Goal: Information Seeking & Learning: Learn about a topic

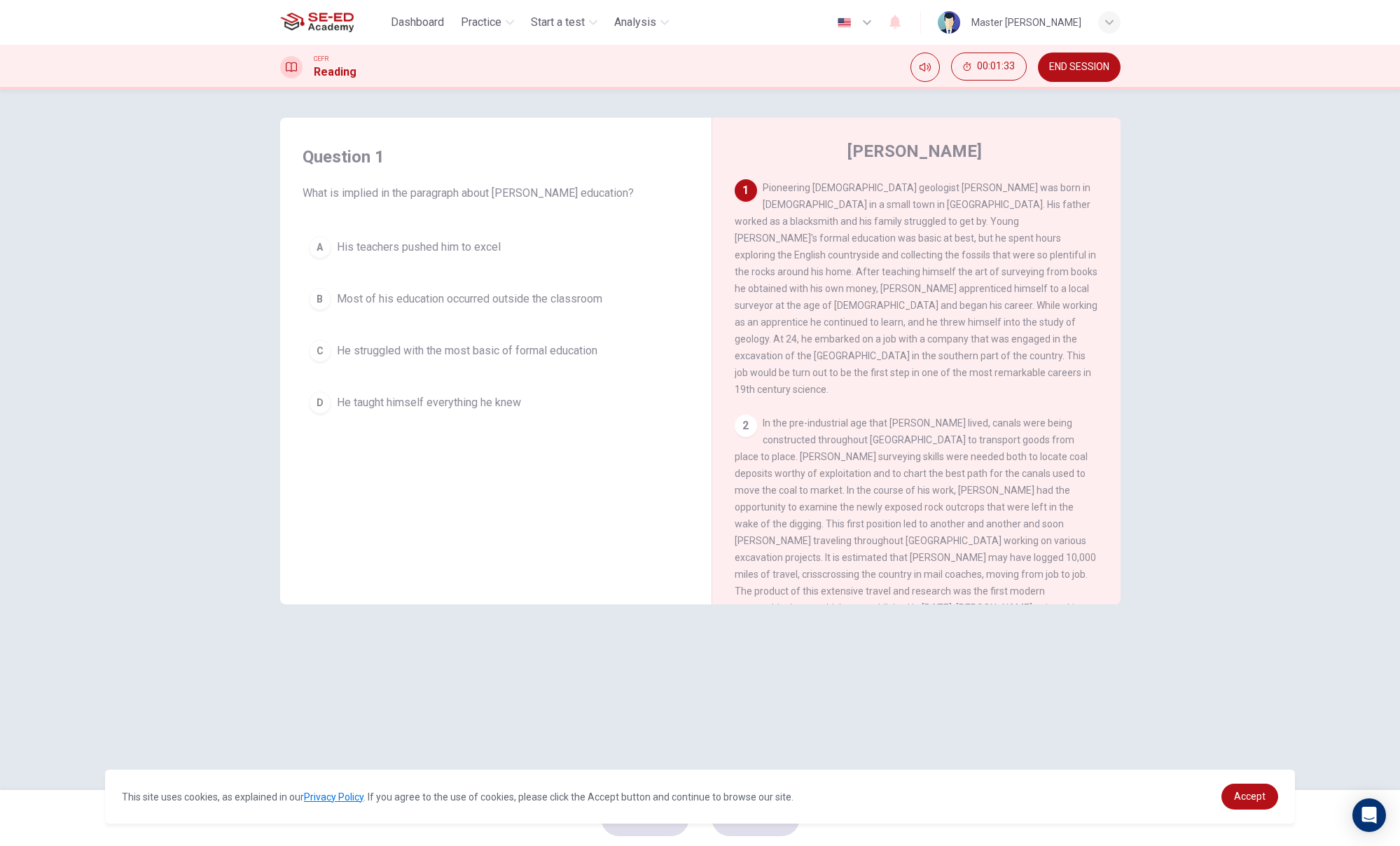
drag, startPoint x: 856, startPoint y: 256, endPoint x: 940, endPoint y: 258, distance: 84.0
click at [940, 258] on span "Pioneering [DEMOGRAPHIC_DATA] geologist [PERSON_NAME] was born in [DEMOGRAPHIC_…" at bounding box center [916, 288] width 363 height 213
click at [325, 407] on div "D" at bounding box center [320, 403] width 22 height 22
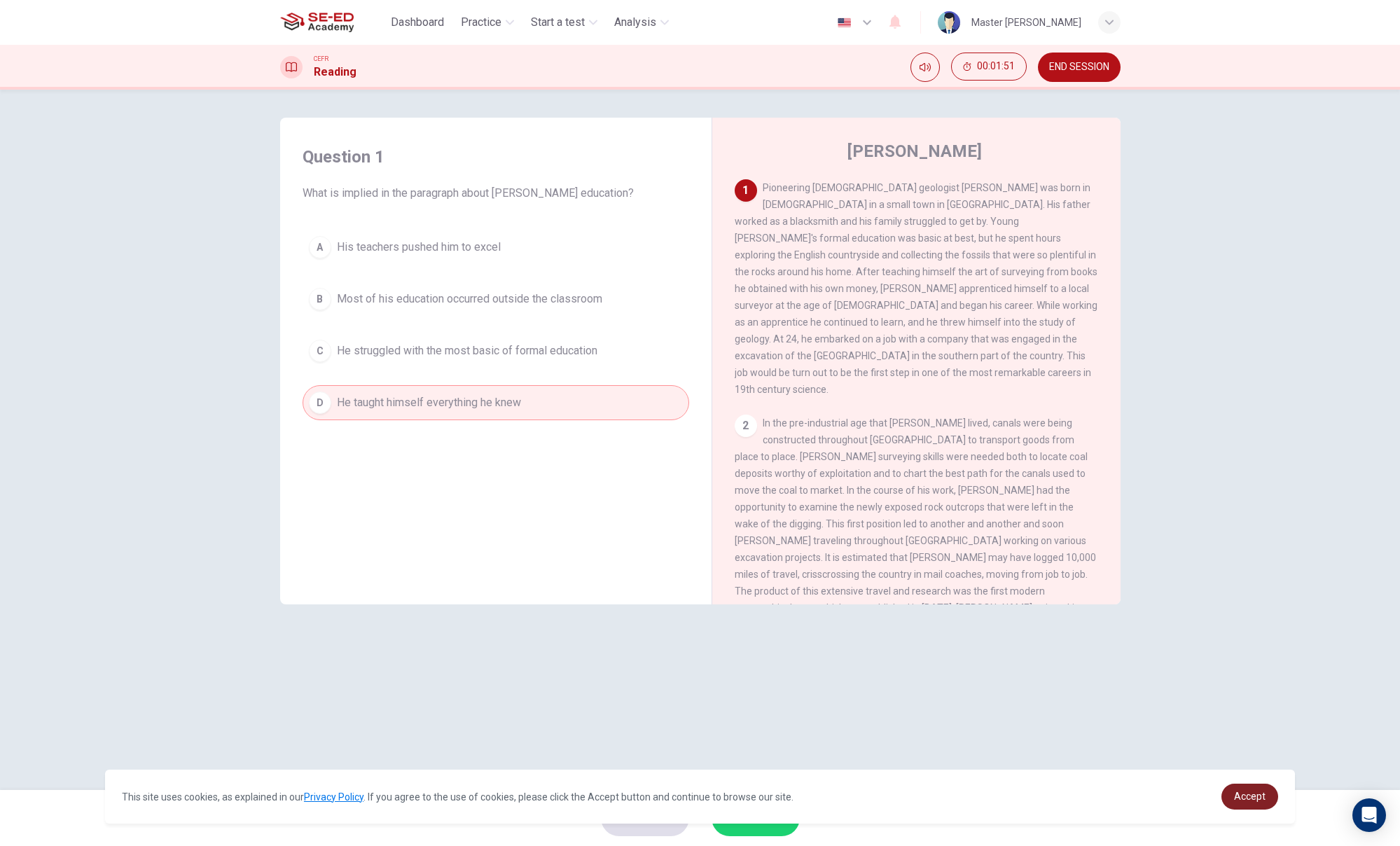
click at [1250, 766] on link "Accept" at bounding box center [1249, 796] width 57 height 26
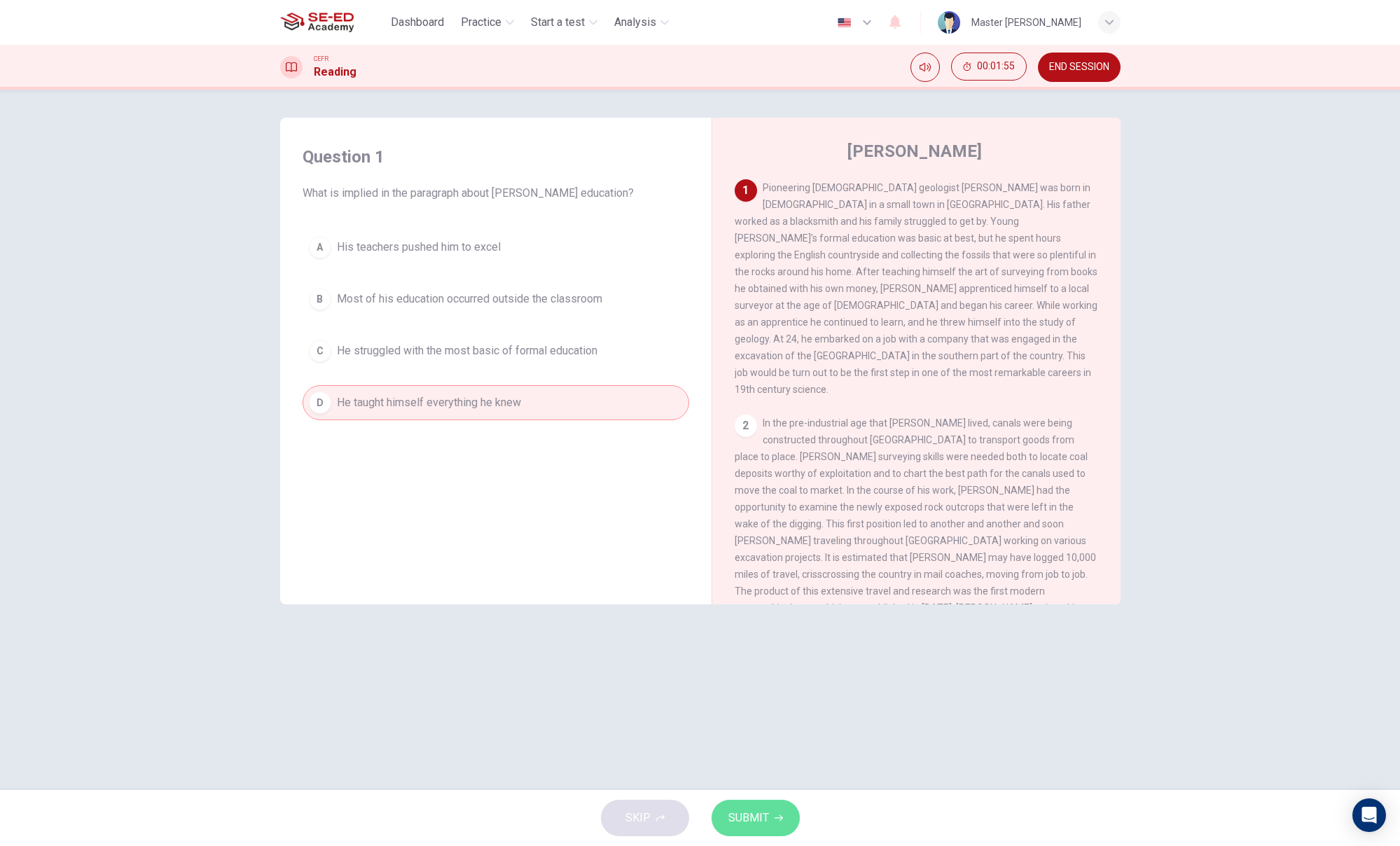
click at [748, 766] on span "SUBMIT" at bounding box center [749, 817] width 41 height 19
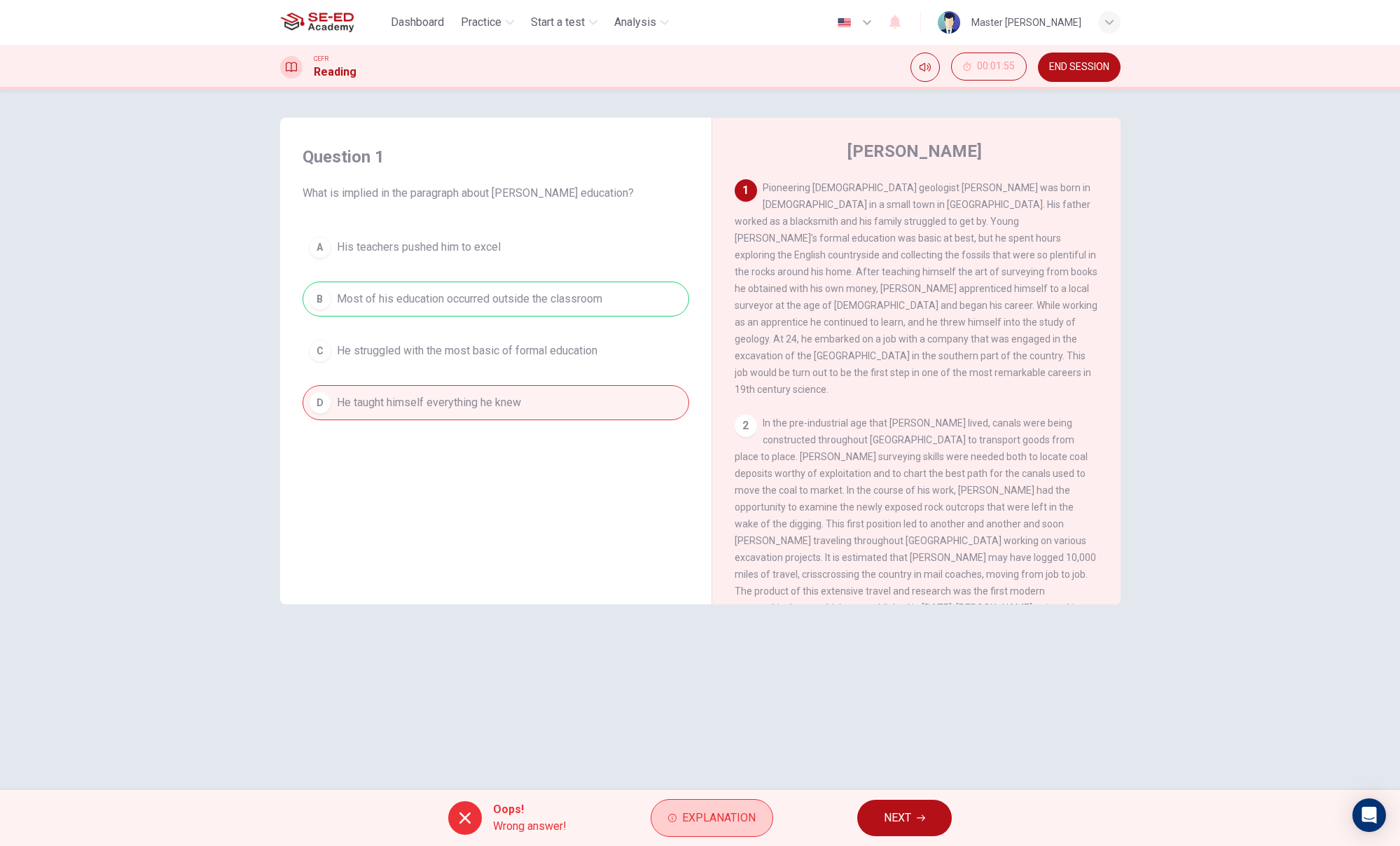
click at [736, 766] on span "Explanation" at bounding box center [718, 817] width 74 height 19
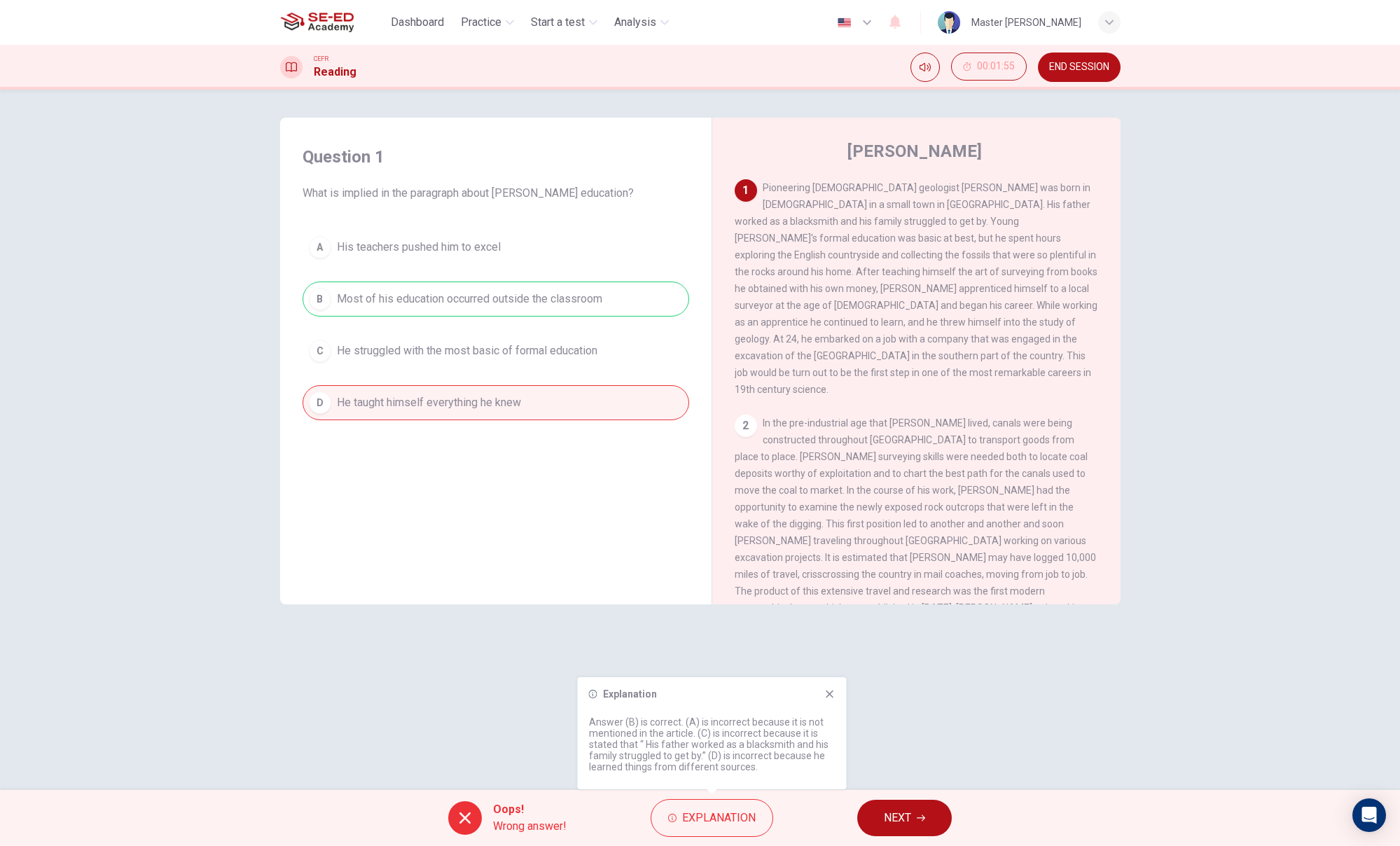
click at [876, 766] on button "NEXT" at bounding box center [905, 817] width 95 height 36
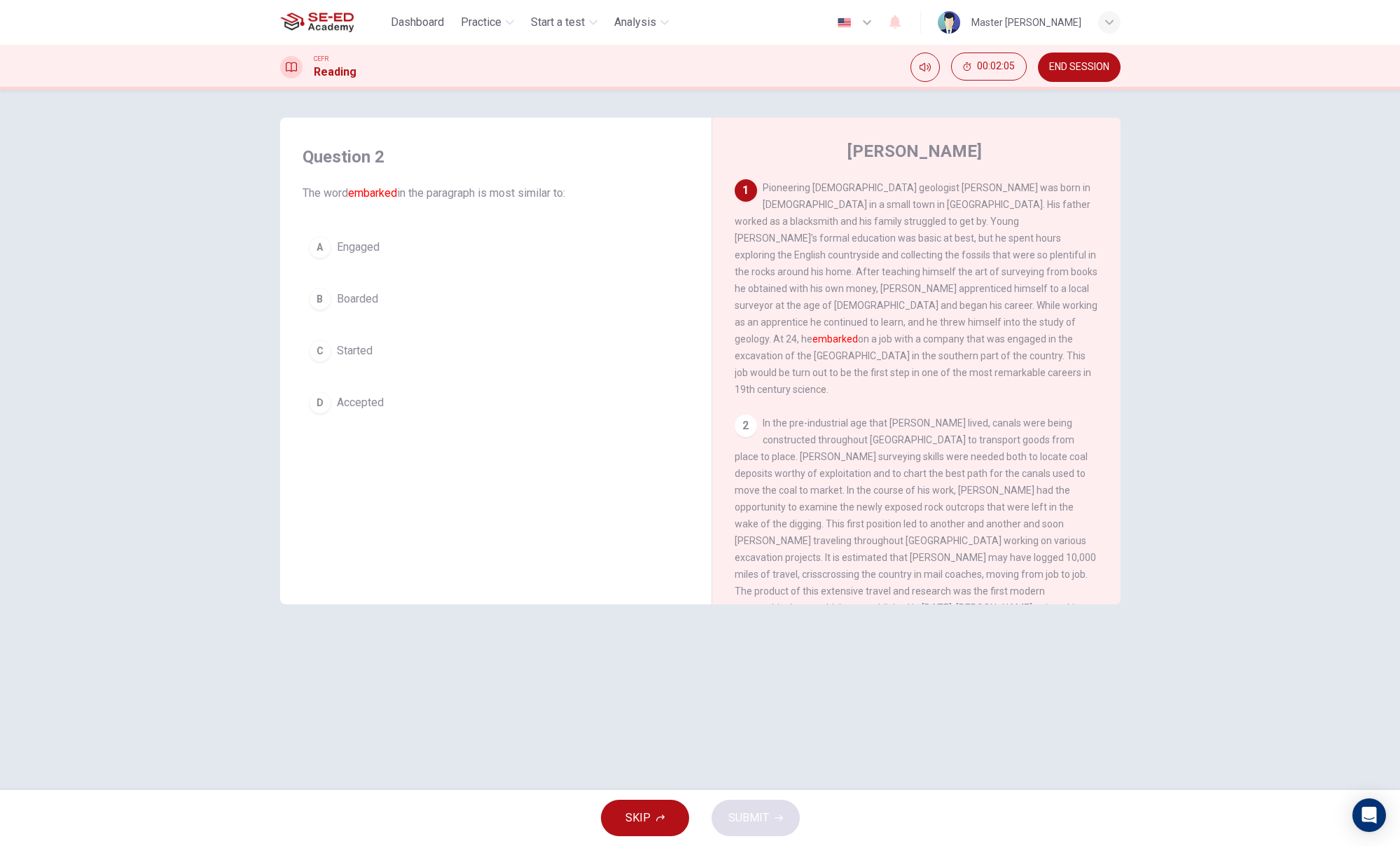
click at [326, 352] on div "C" at bounding box center [320, 351] width 22 height 22
click at [749, 766] on span "SUBMIT" at bounding box center [749, 817] width 41 height 19
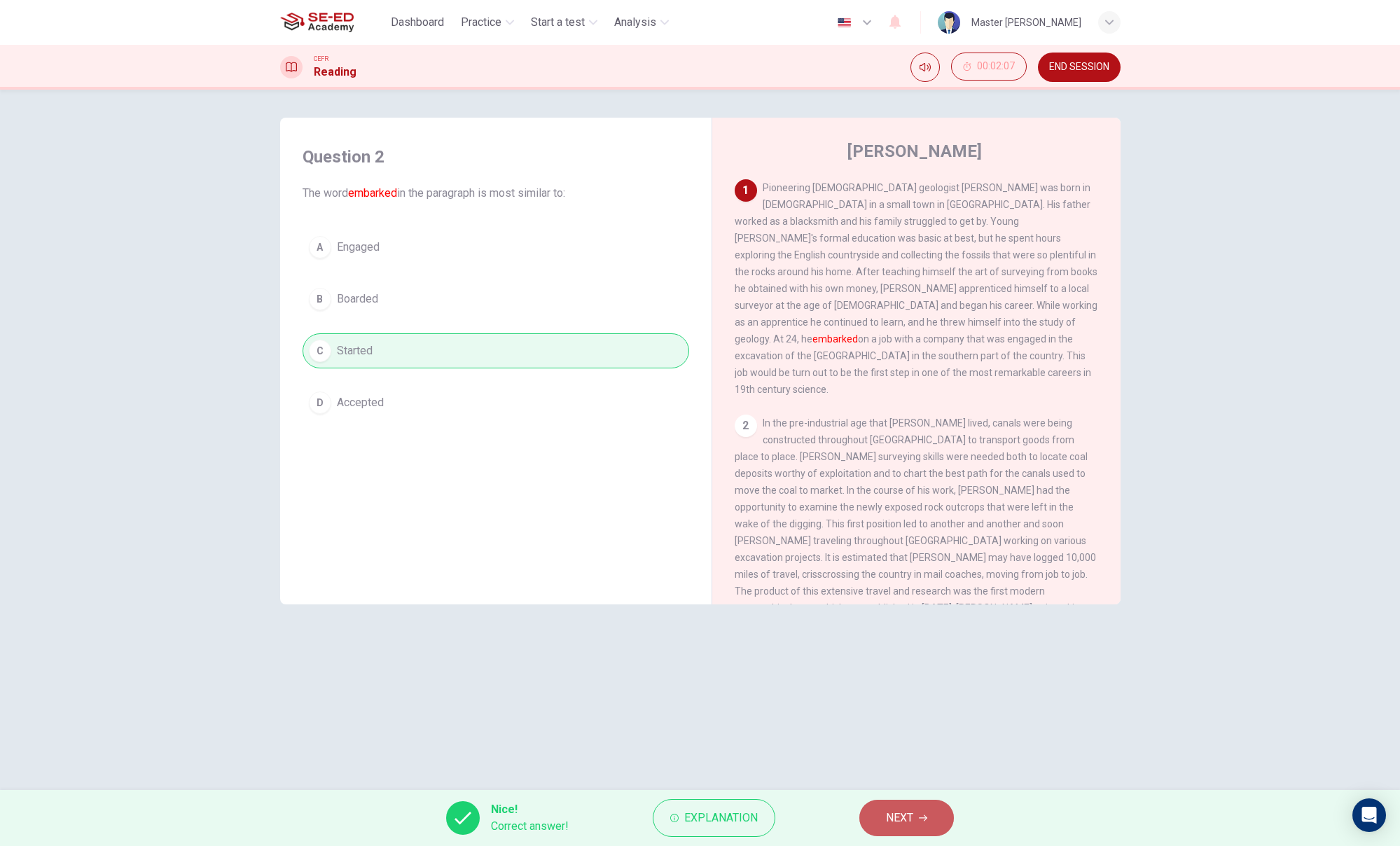
click at [908, 766] on span "NEXT" at bounding box center [900, 817] width 27 height 19
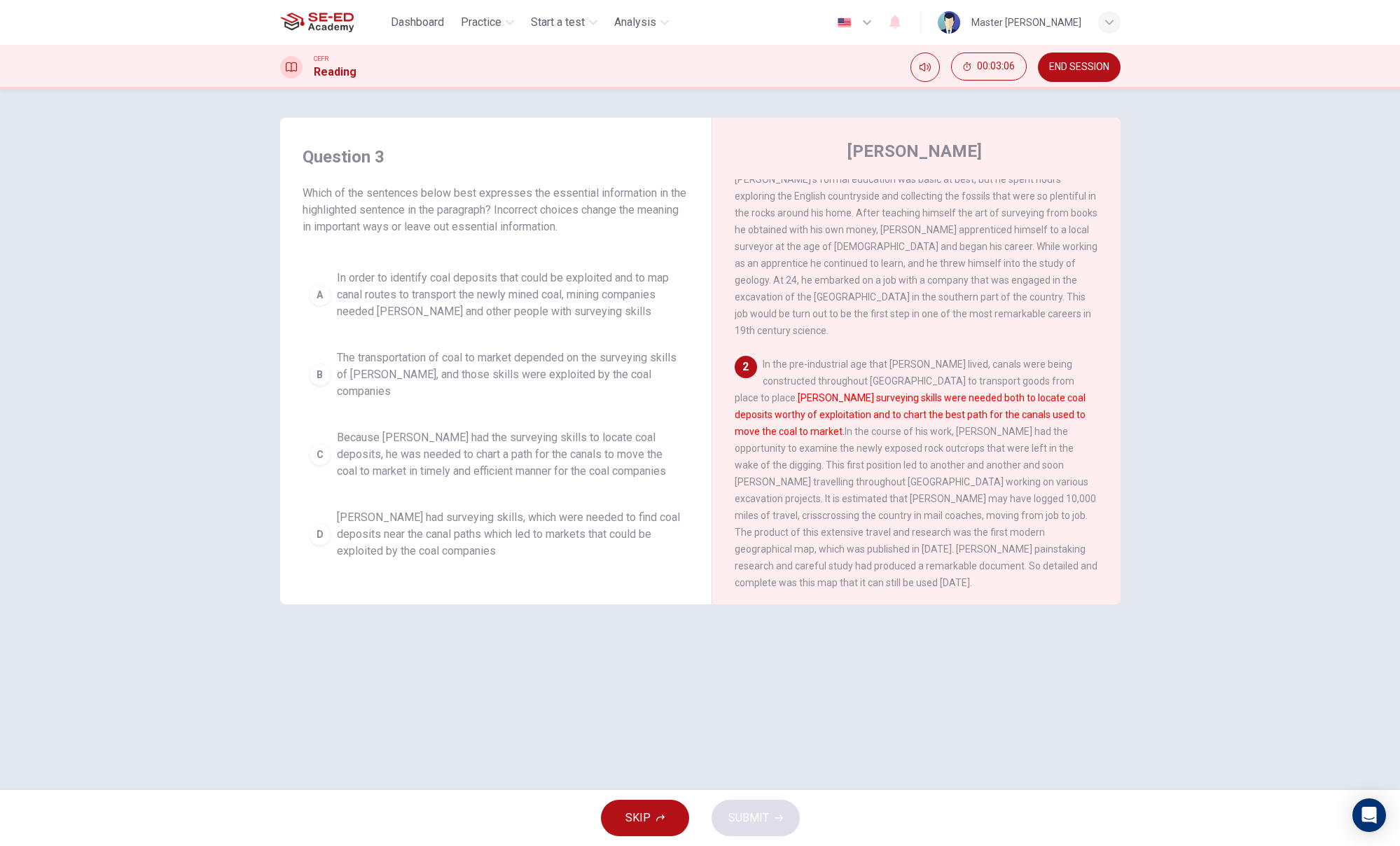
scroll to position [51, 0]
click at [457, 319] on span "In order to identify coal deposits that could be exploited and to map canal rou…" at bounding box center [510, 294] width 346 height 50
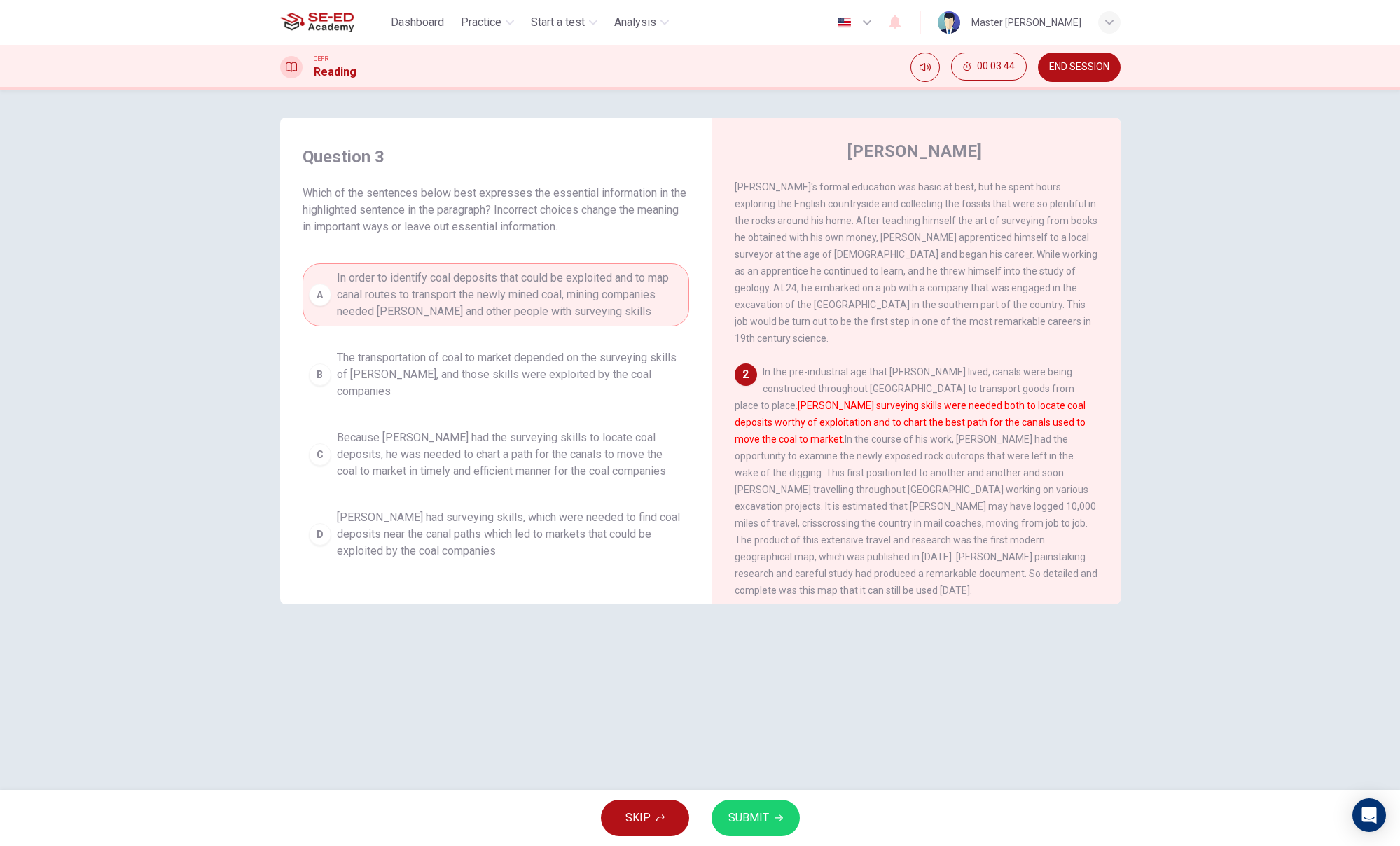
scroll to position [0, 0]
click at [568, 442] on span "Because [PERSON_NAME] had the surveying skills to locate coal deposits, he was …" at bounding box center [510, 454] width 346 height 50
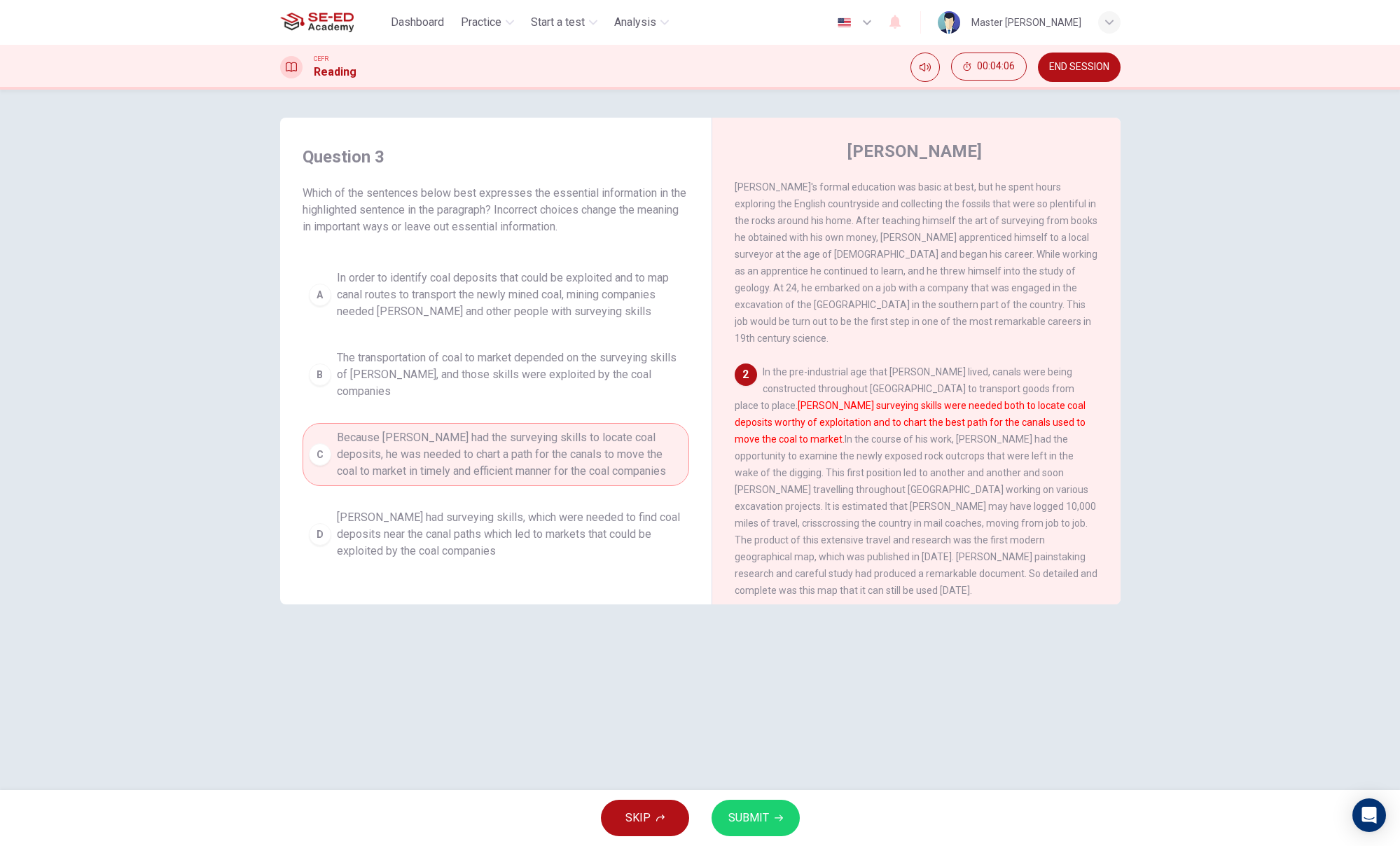
click at [734, 652] on div "Question 3 Which of the sentences below best expresses the essential informatio…" at bounding box center [700, 440] width 885 height 644
drag, startPoint x: 1021, startPoint y: 355, endPoint x: 1078, endPoint y: 368, distance: 58.5
click at [1078, 366] on span "In the pre-industrial age that [PERSON_NAME] lived, canals were being construct…" at bounding box center [916, 481] width 363 height 230
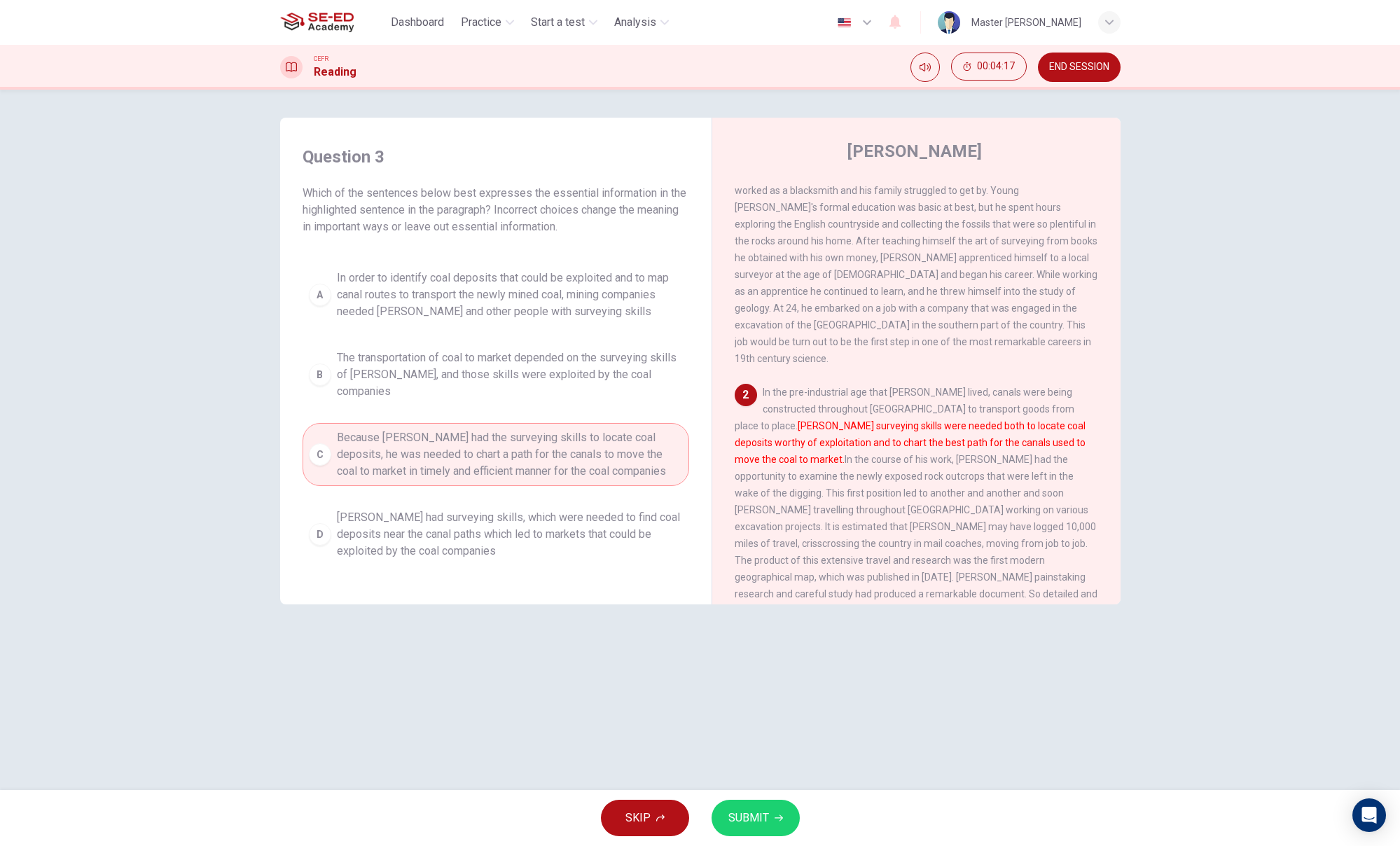
scroll to position [25, 0]
click at [564, 509] on span "[PERSON_NAME] had surveying skills, which were needed to find coal deposits nea…" at bounding box center [510, 533] width 346 height 50
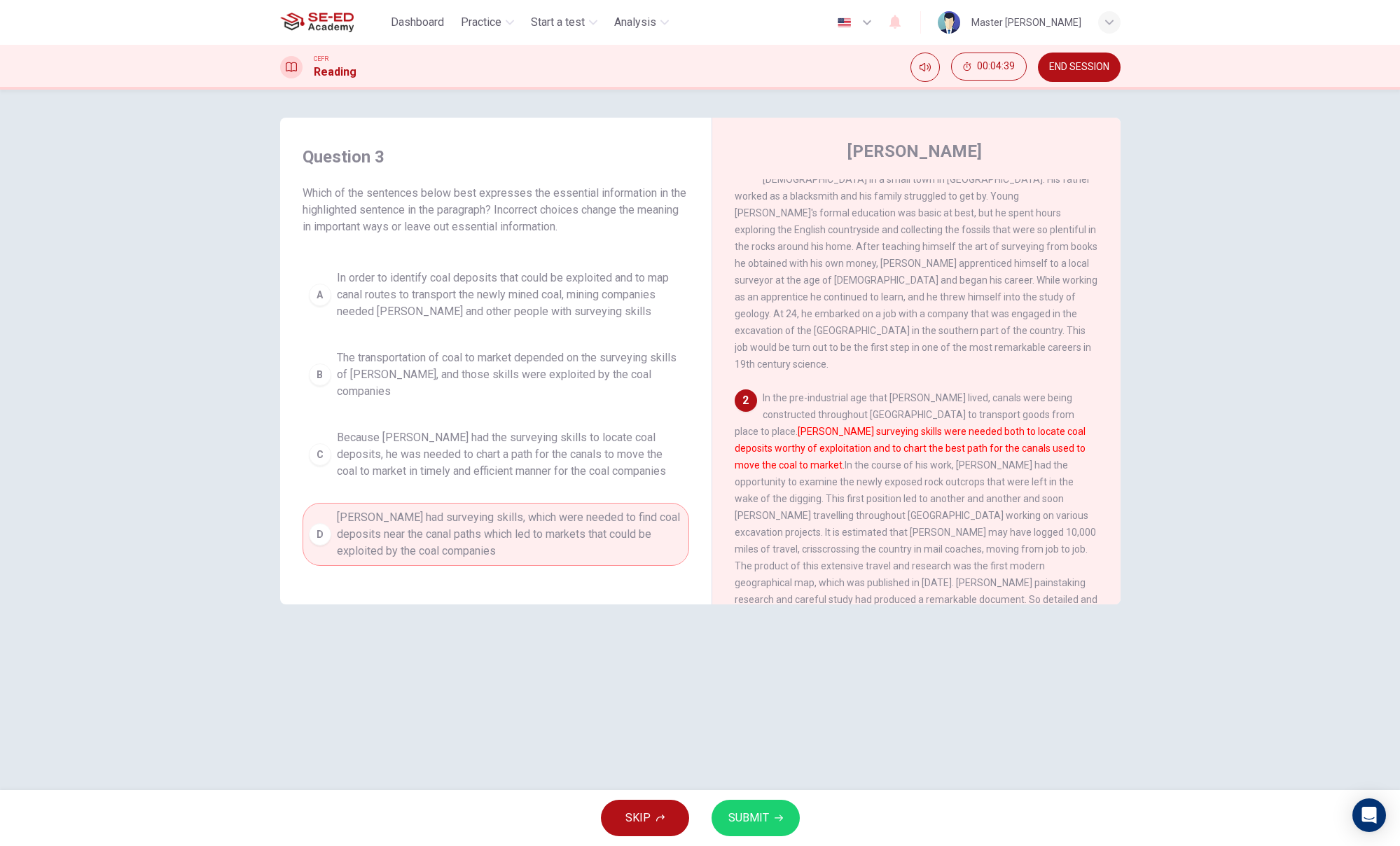
scroll to position [0, 0]
click at [594, 304] on span "In order to identify coal deposits that could be exploited and to map canal rou…" at bounding box center [510, 294] width 346 height 50
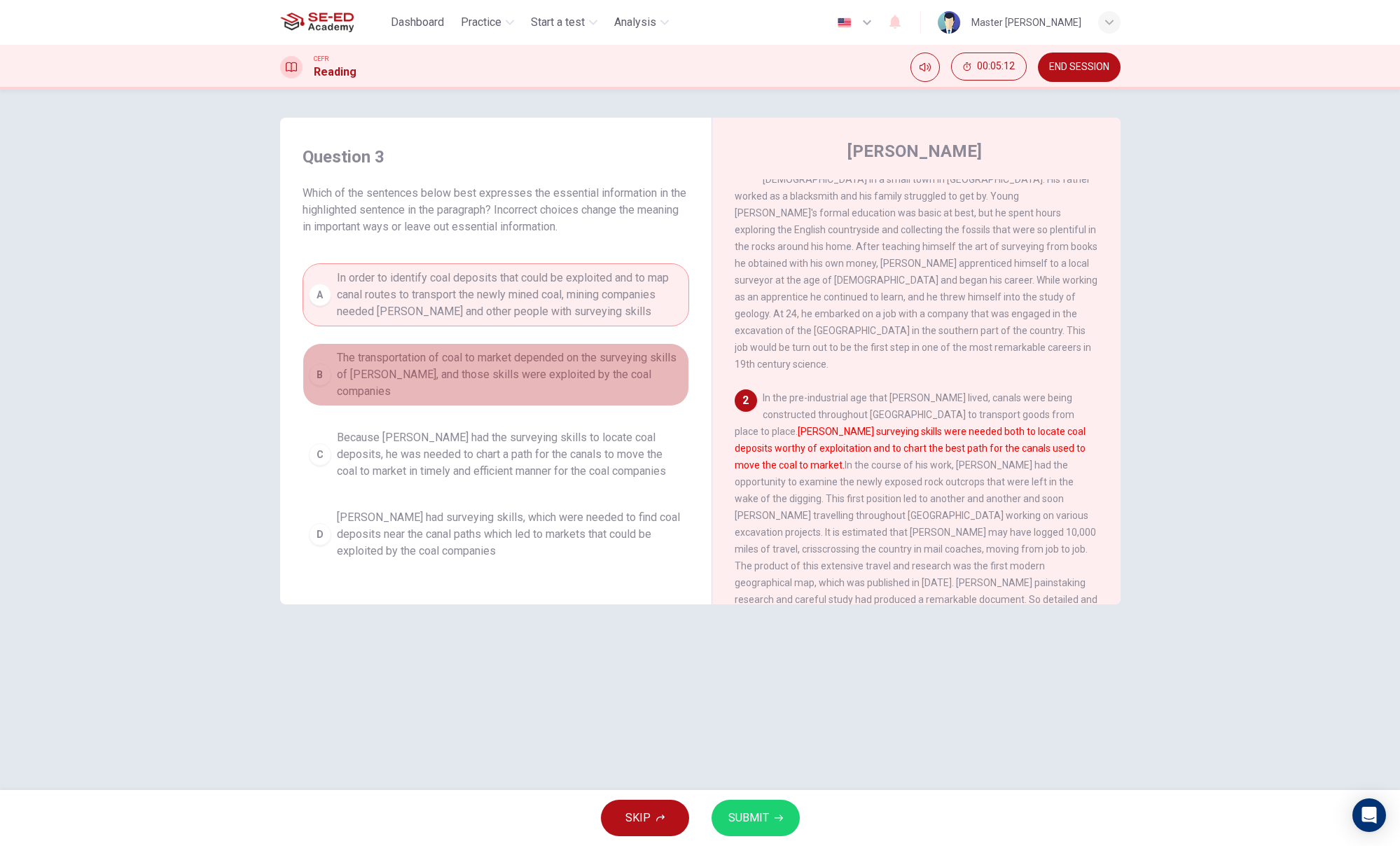
click at [635, 383] on button "B The transportation of coal to market depended on the surveying skills of [PER…" at bounding box center [496, 375] width 387 height 63
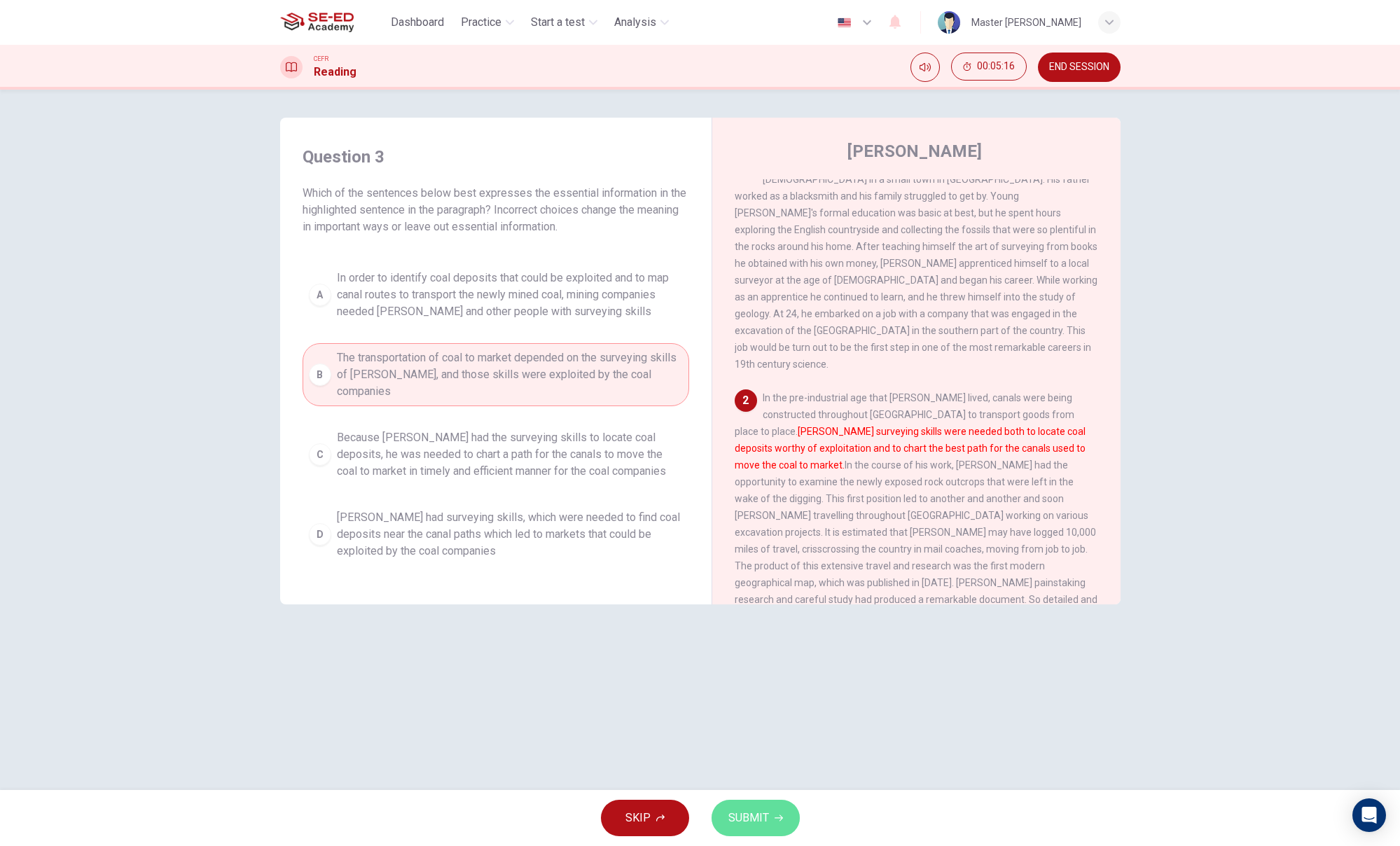
click at [728, 766] on span "SUBMIT" at bounding box center [749, 817] width 41 height 19
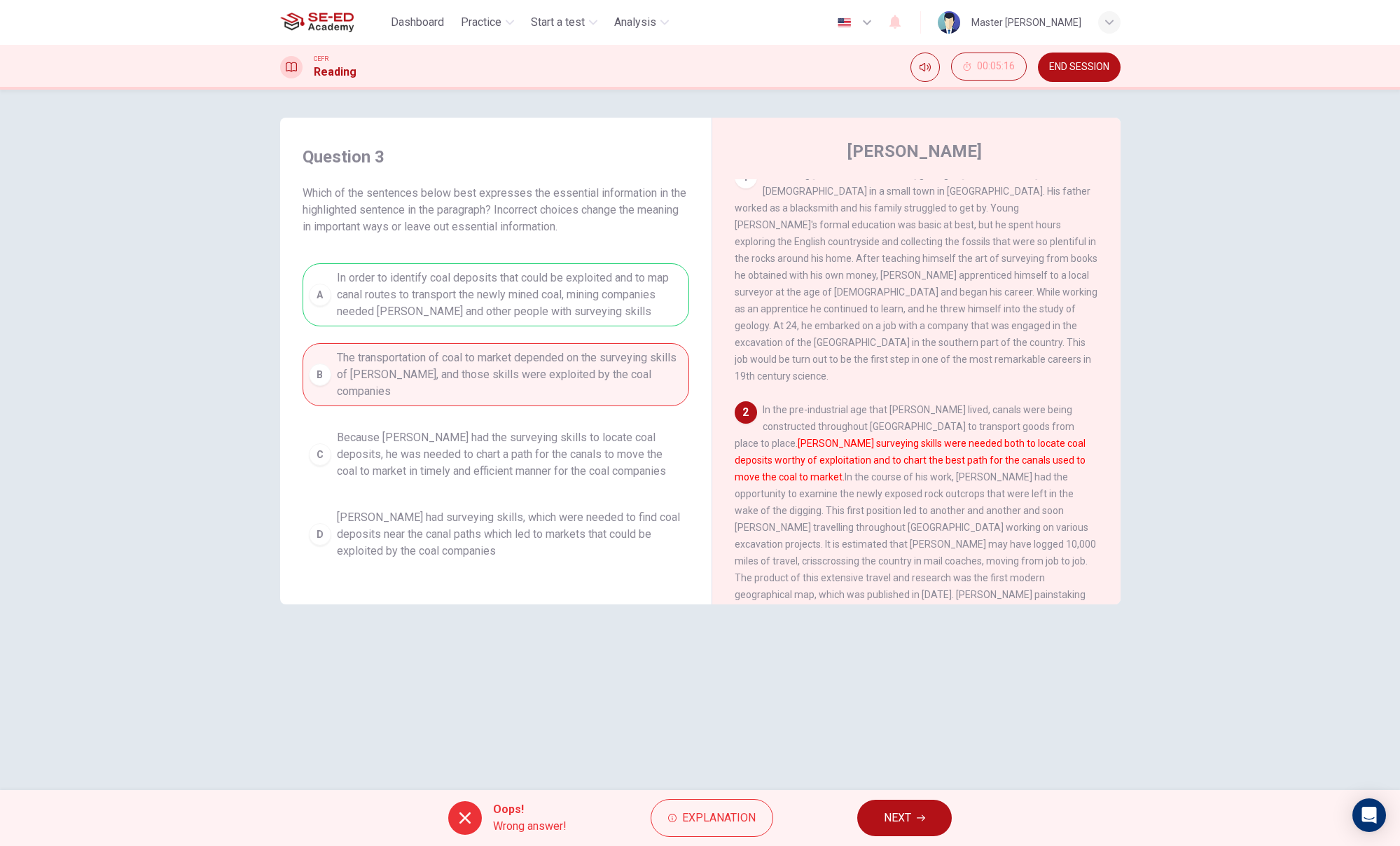
scroll to position [3, 0]
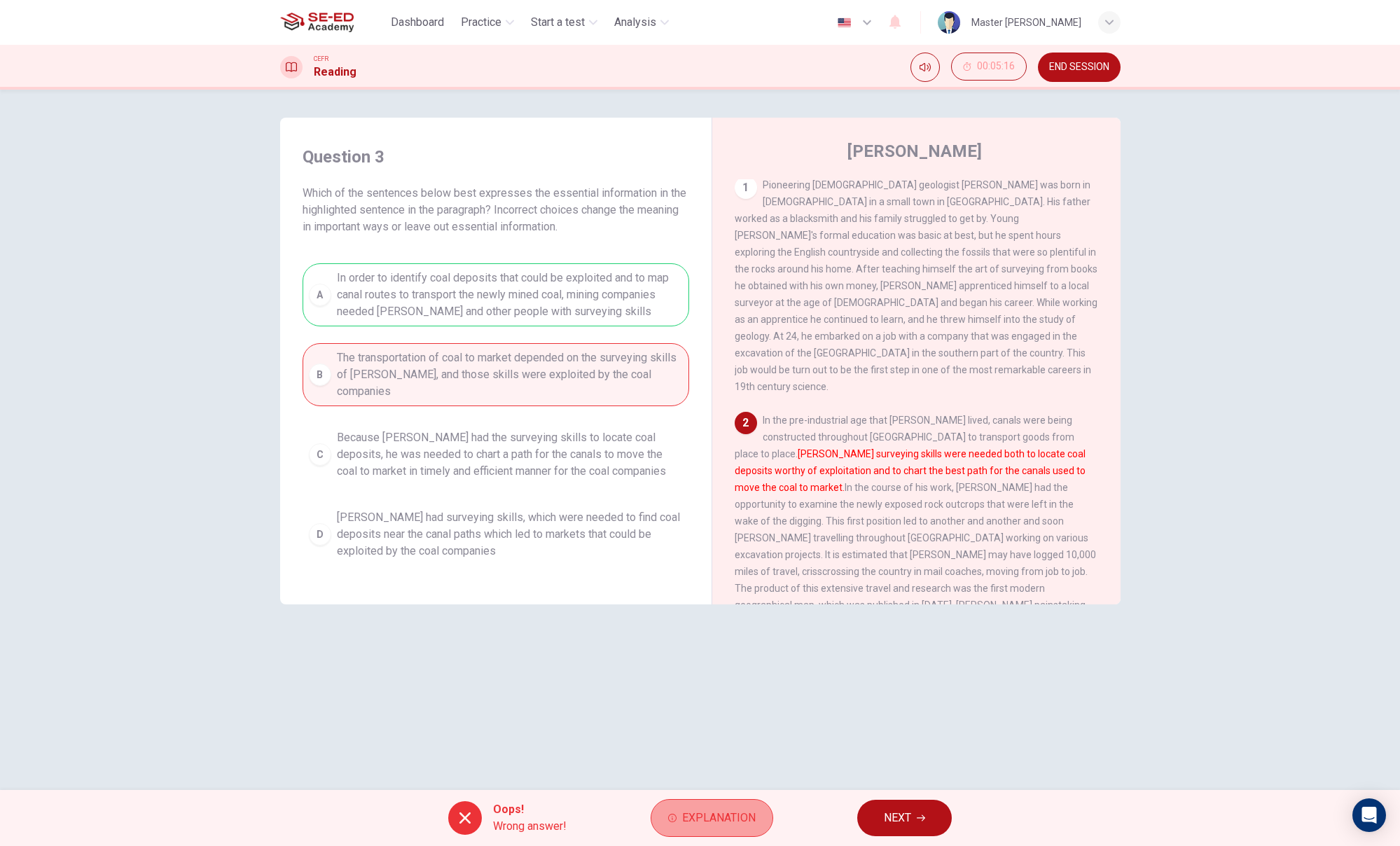
click at [733, 766] on span "Explanation" at bounding box center [718, 817] width 74 height 19
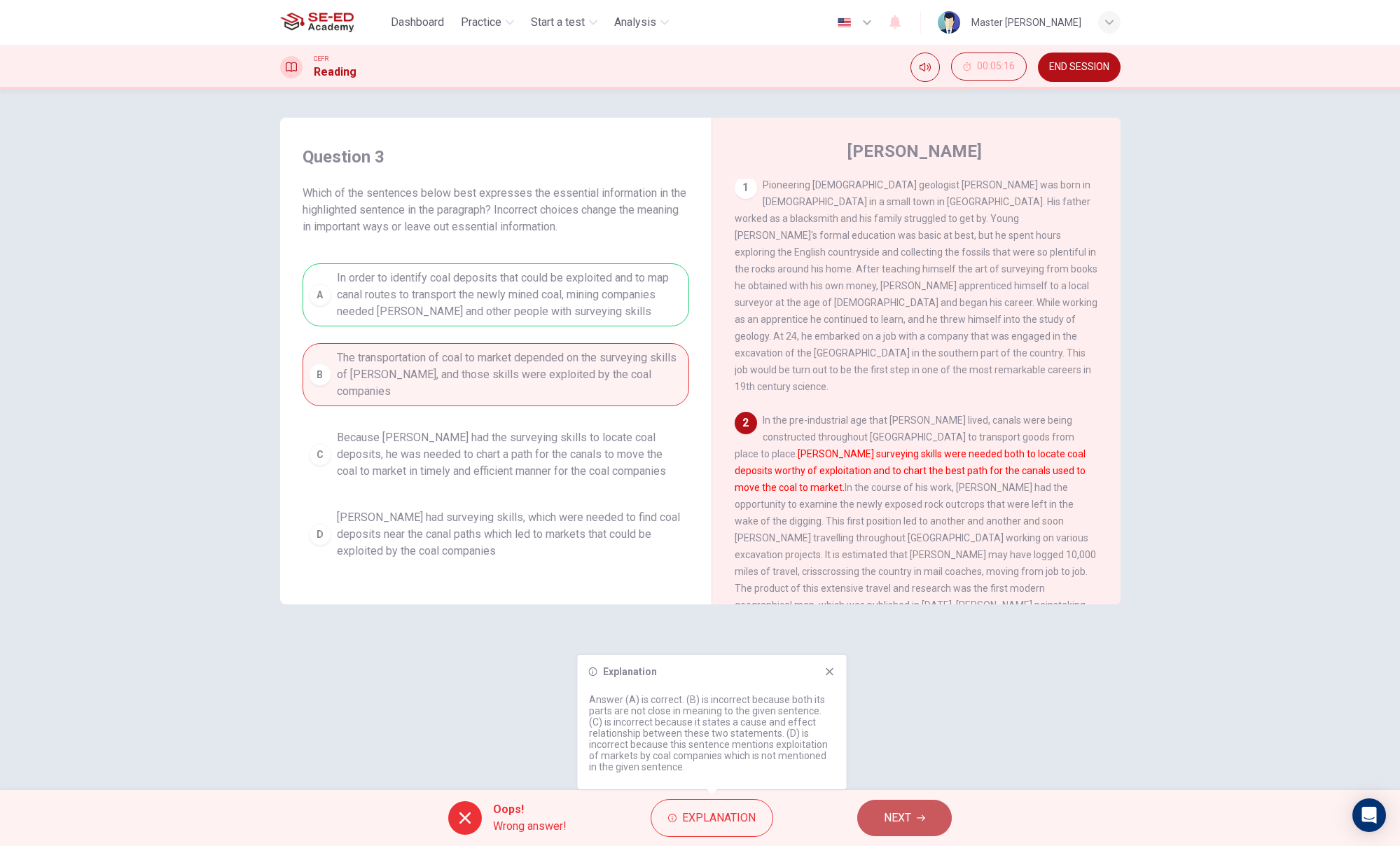
click at [931, 766] on button "NEXT" at bounding box center [905, 817] width 95 height 36
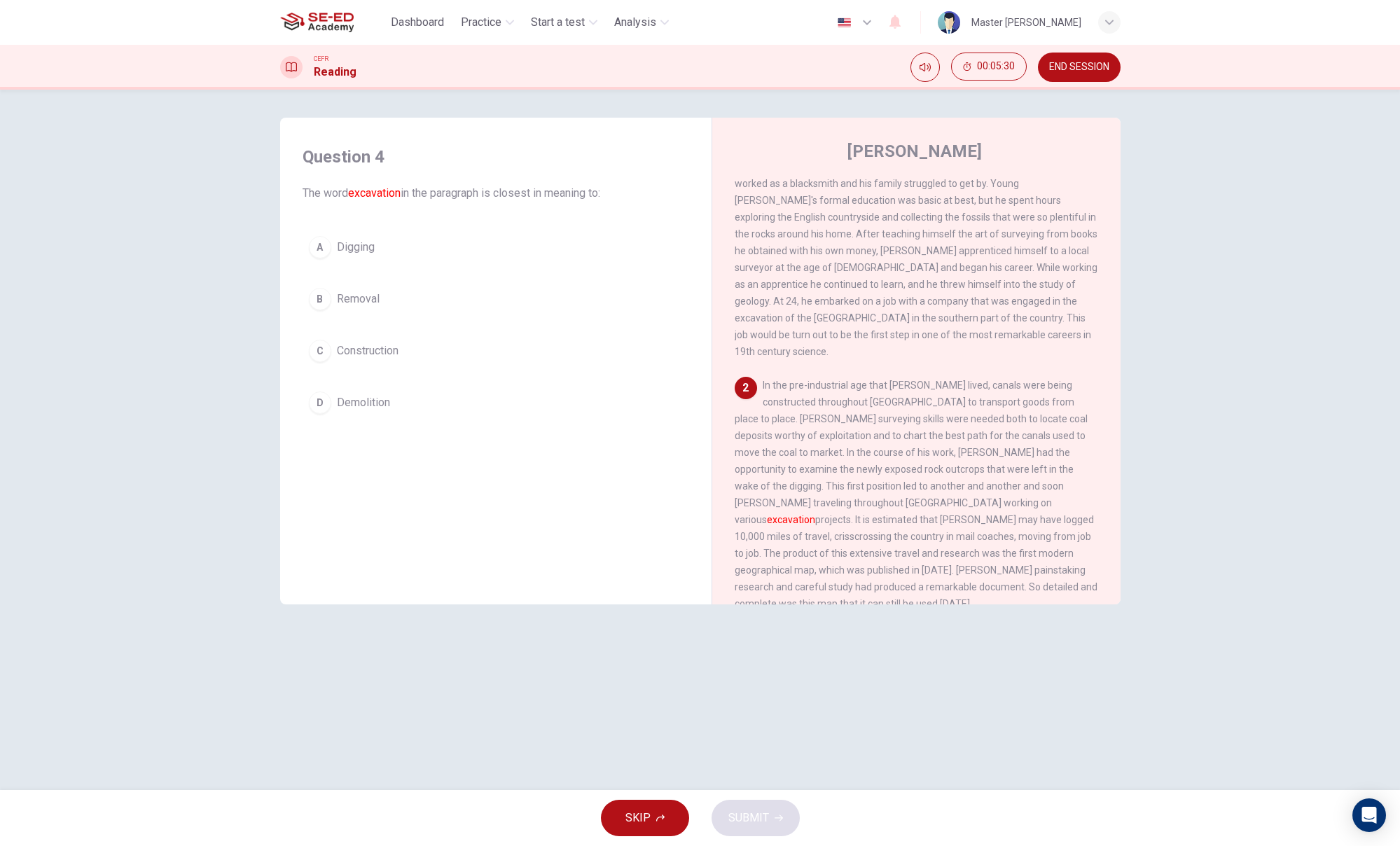
scroll to position [42, 0]
click at [321, 344] on div "C" at bounding box center [320, 351] width 22 height 22
click at [758, 766] on button "SUBMIT" at bounding box center [756, 817] width 88 height 36
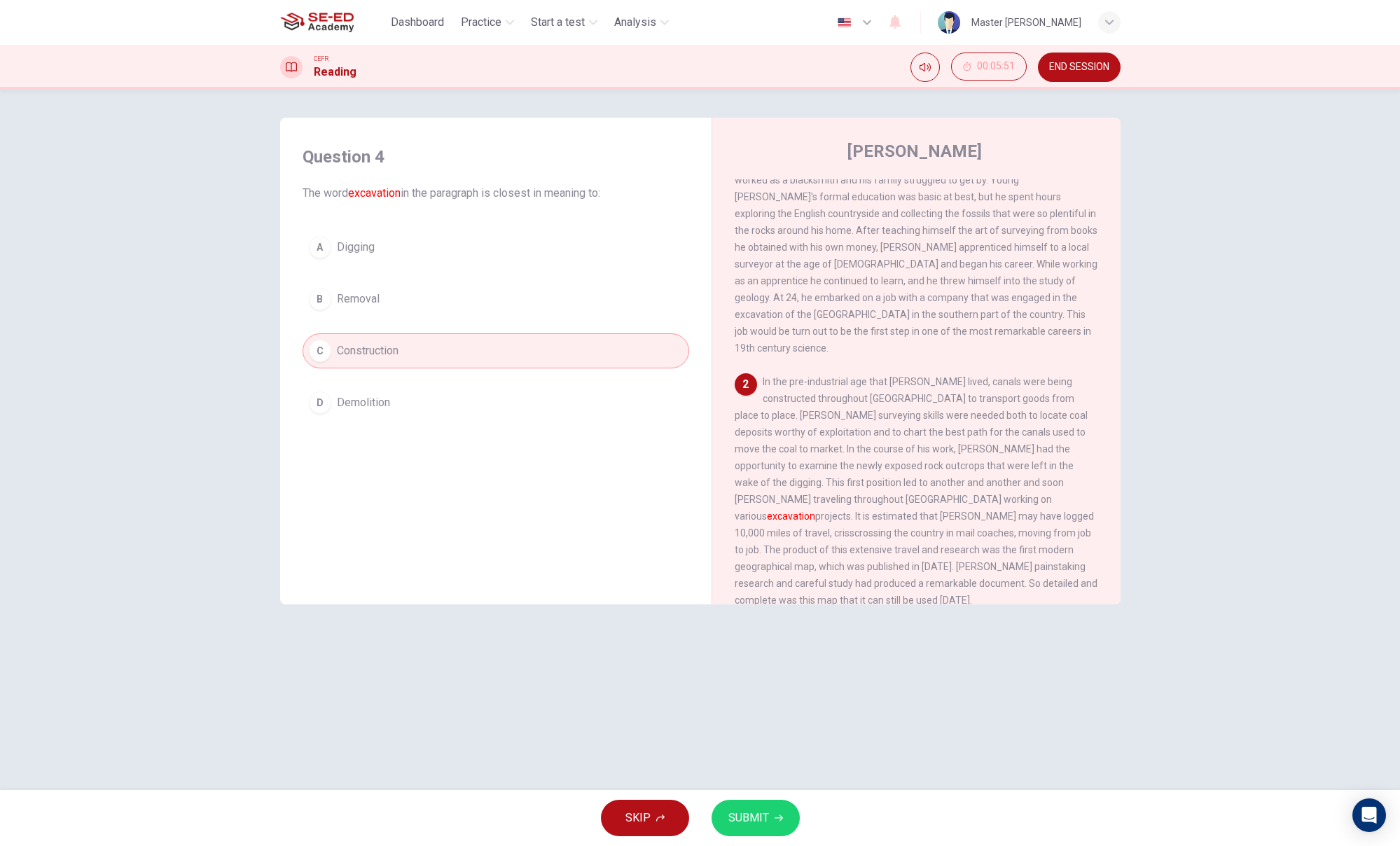
click at [321, 252] on div "A" at bounding box center [320, 247] width 22 height 22
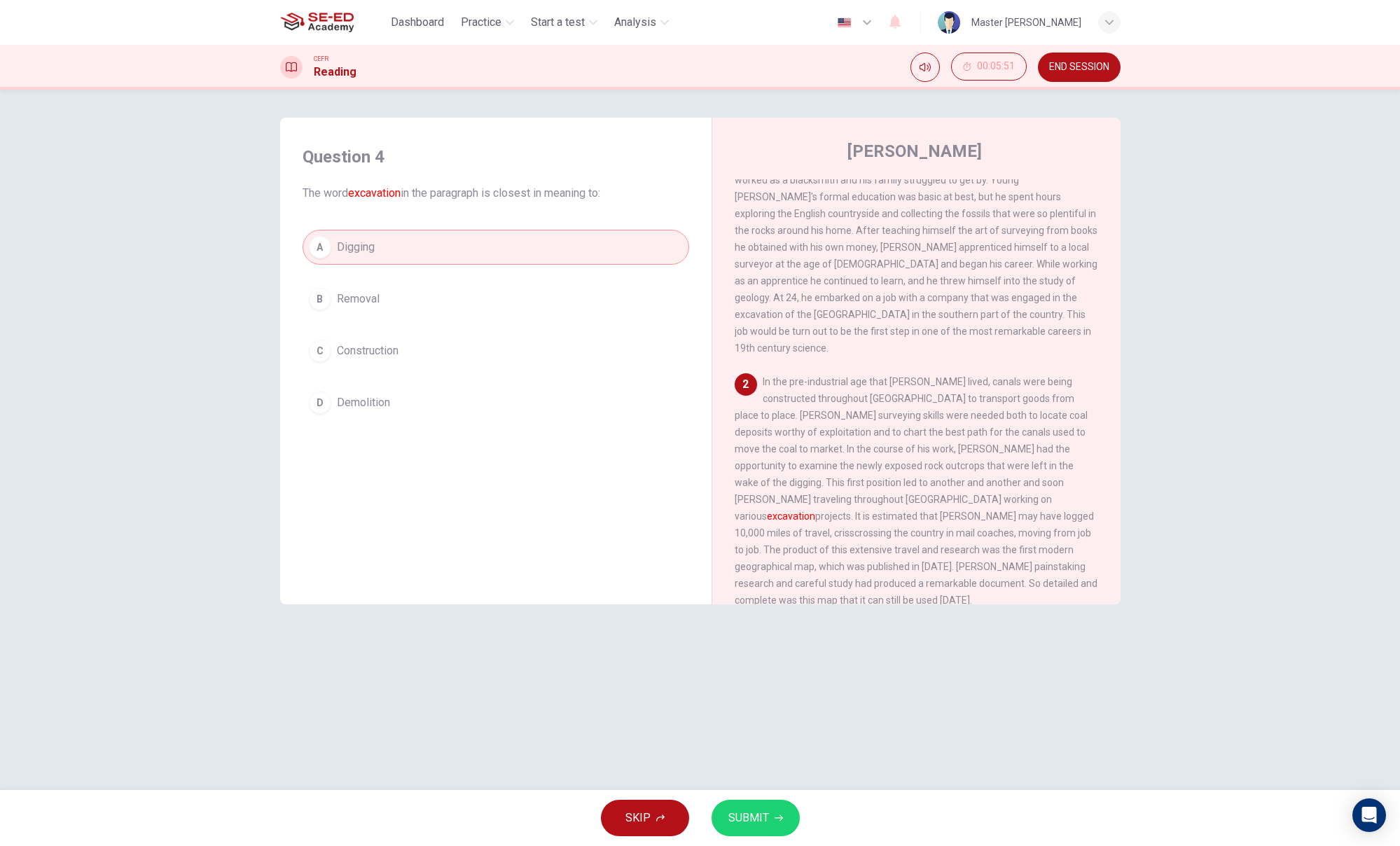
click at [775, 766] on icon "button" at bounding box center [779, 818] width 8 height 8
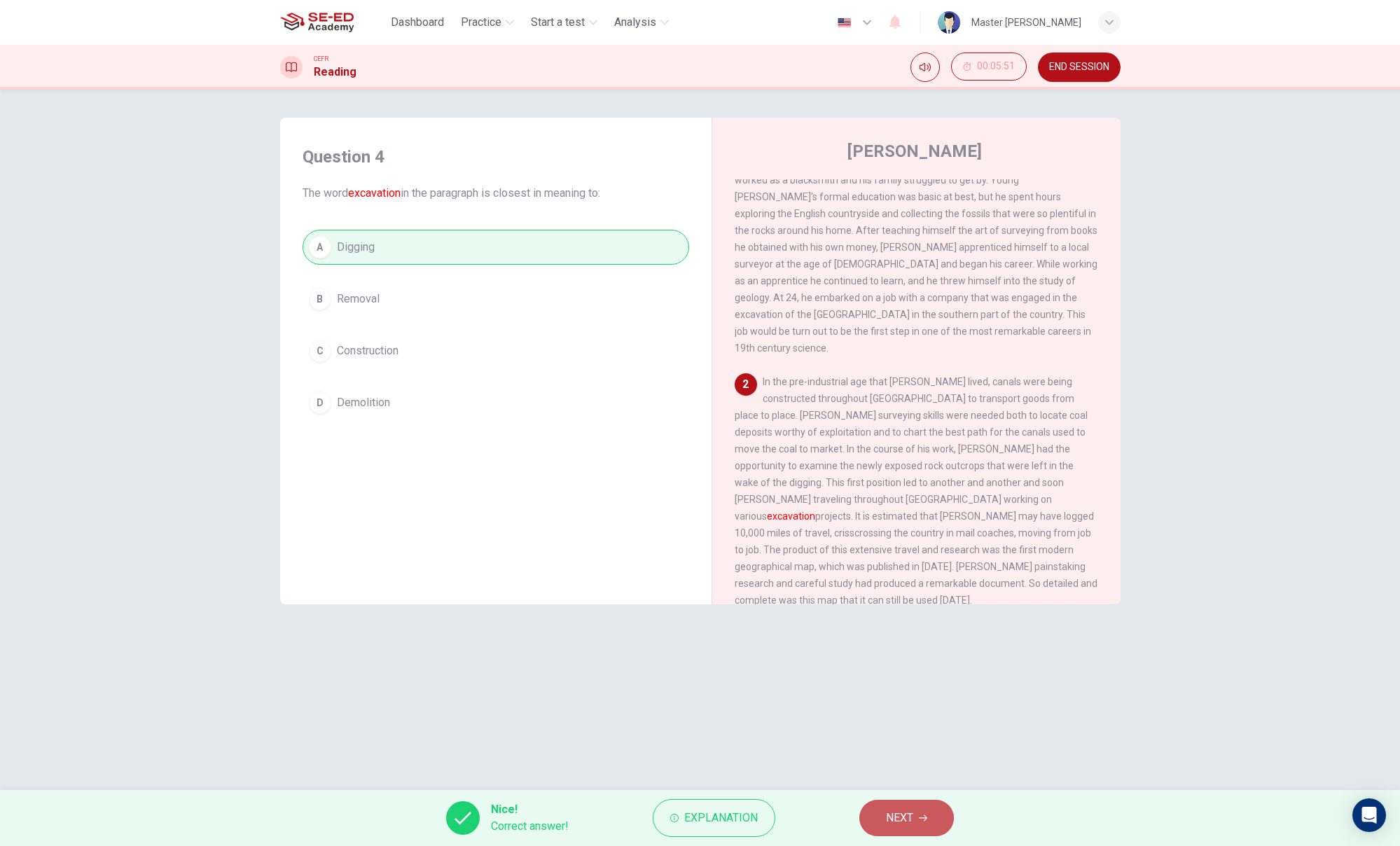
click at [909, 766] on span "NEXT" at bounding box center [900, 817] width 27 height 19
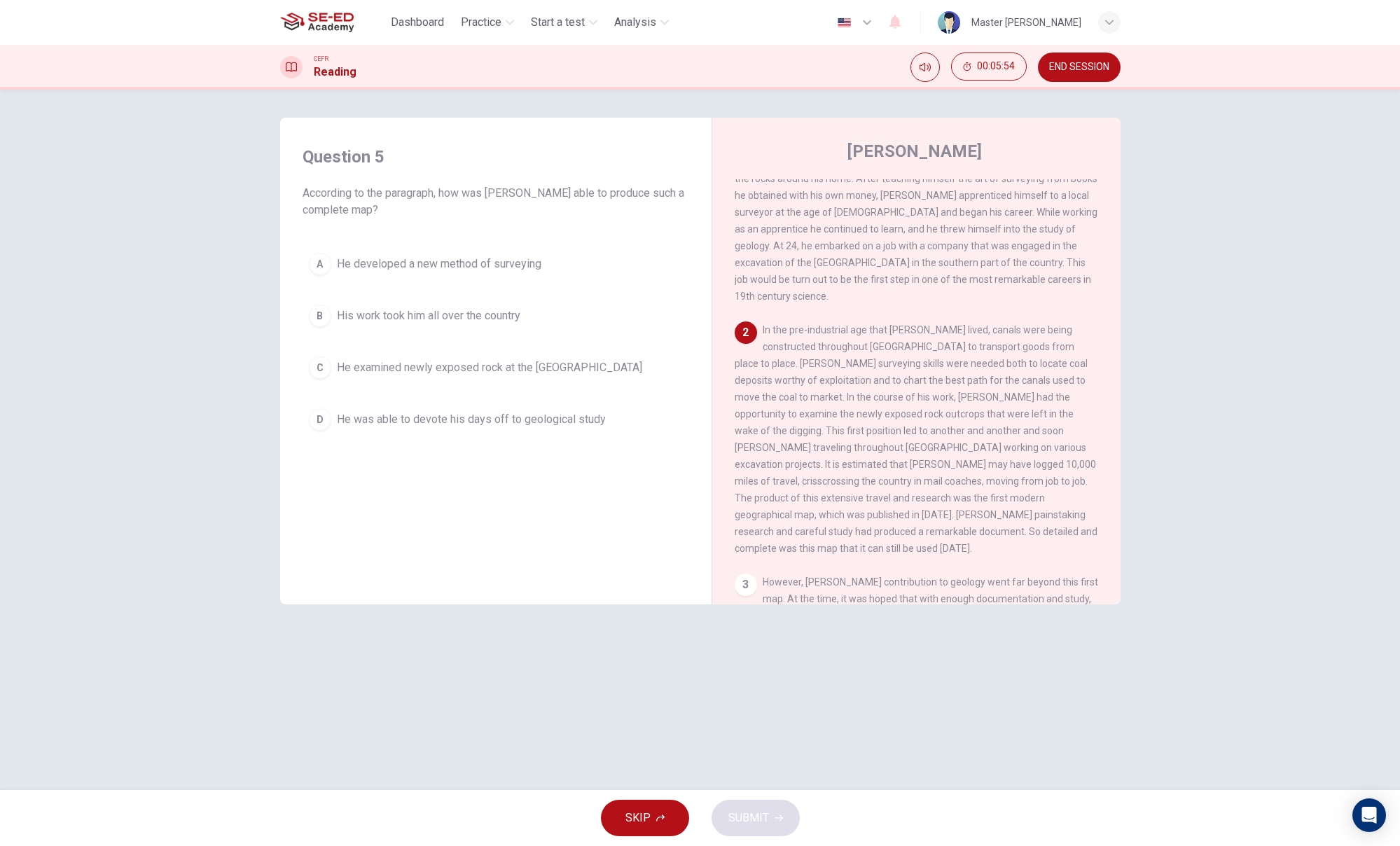
scroll to position [98, 0]
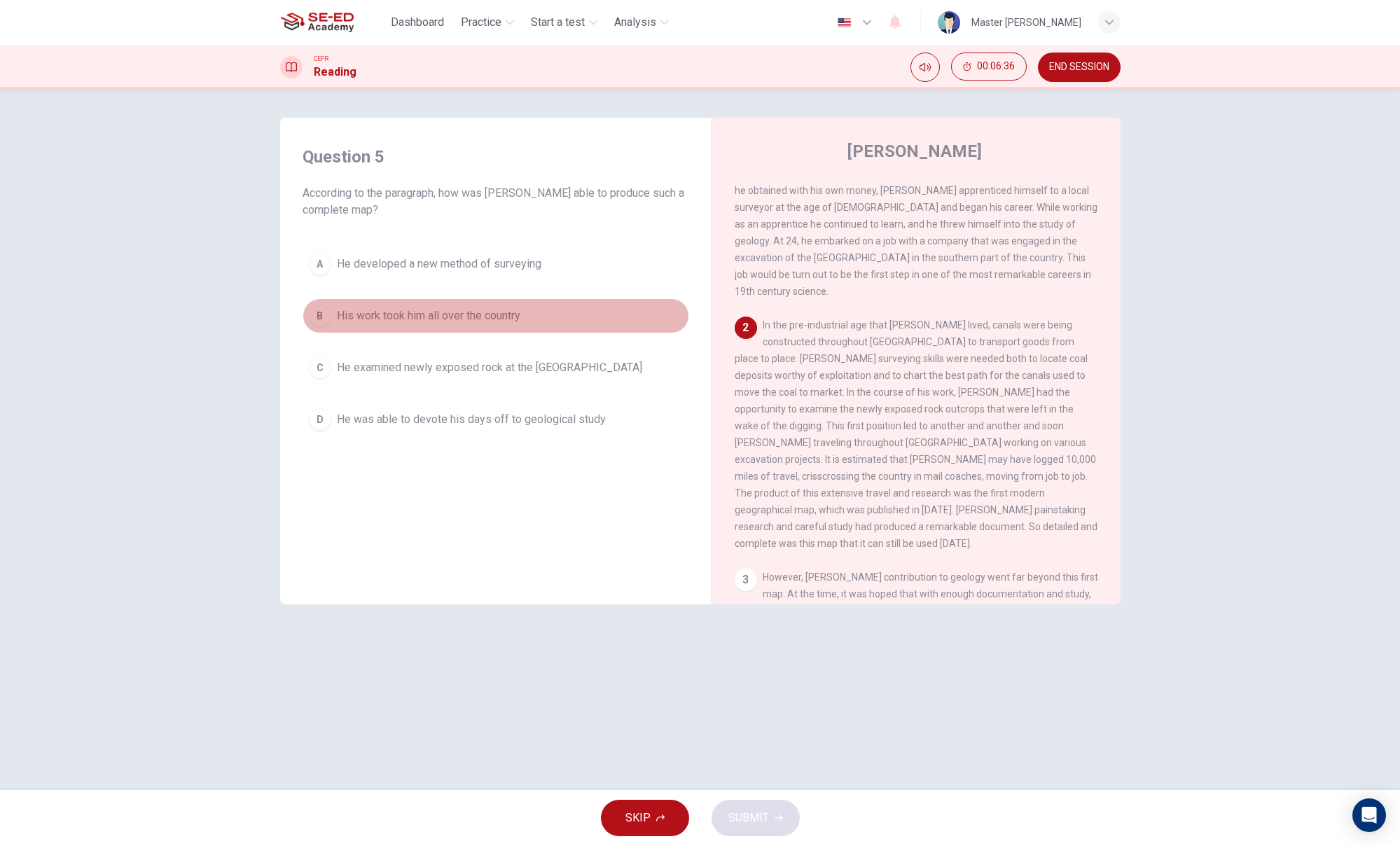
click at [324, 320] on div "B" at bounding box center [320, 315] width 22 height 22
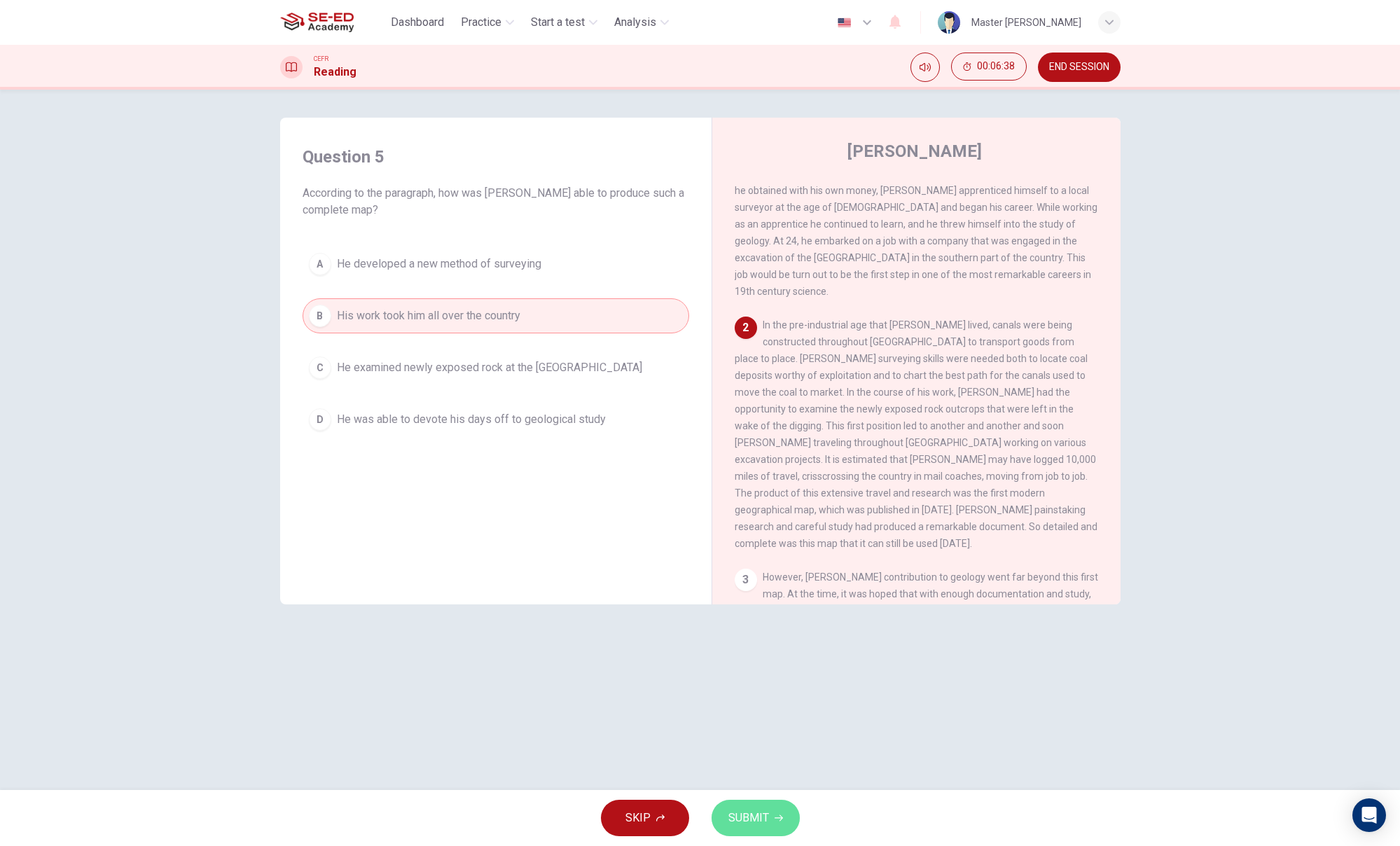
click at [739, 766] on button "SUBMIT" at bounding box center [756, 817] width 88 height 36
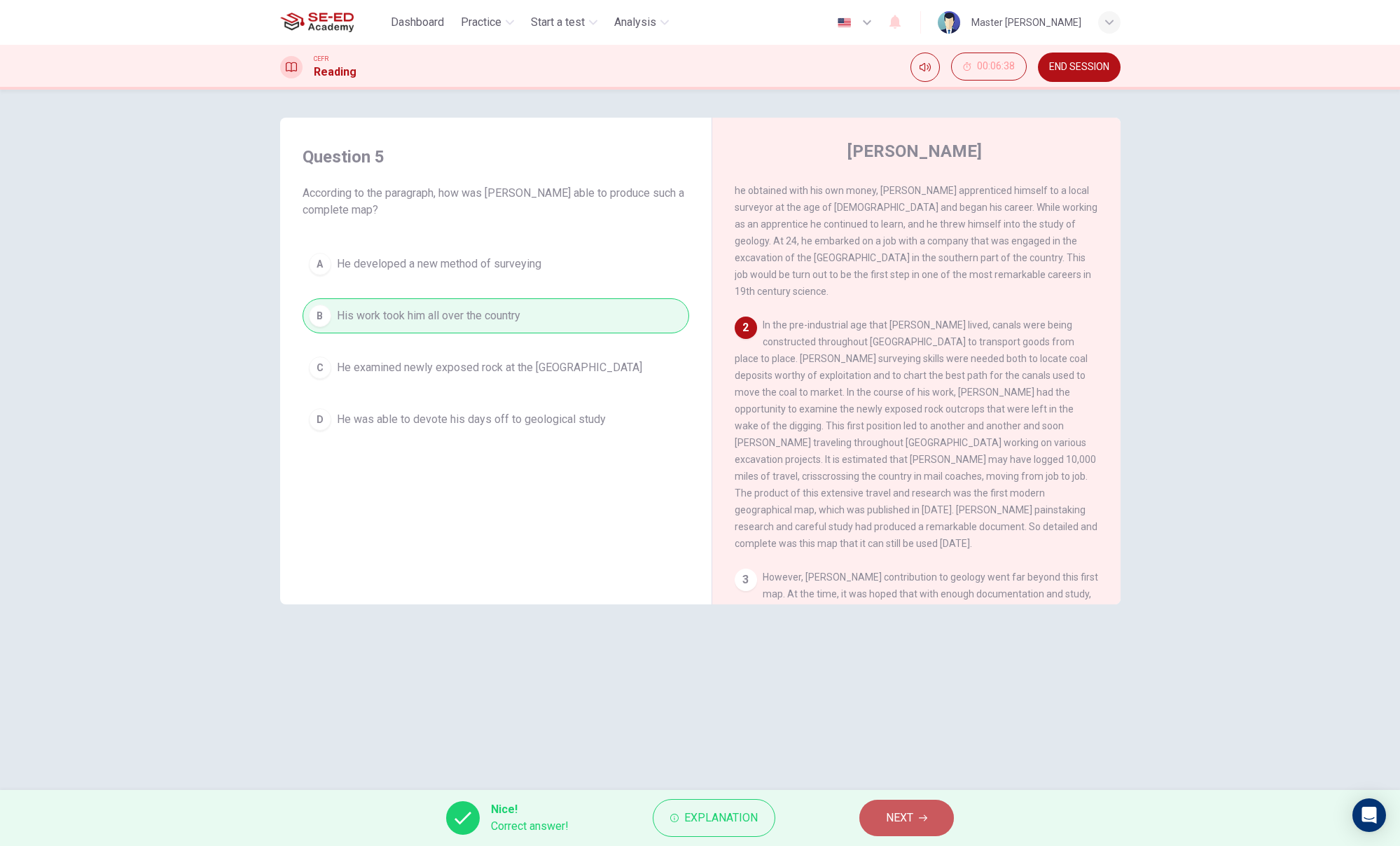
click at [901, 766] on button "NEXT" at bounding box center [906, 817] width 95 height 36
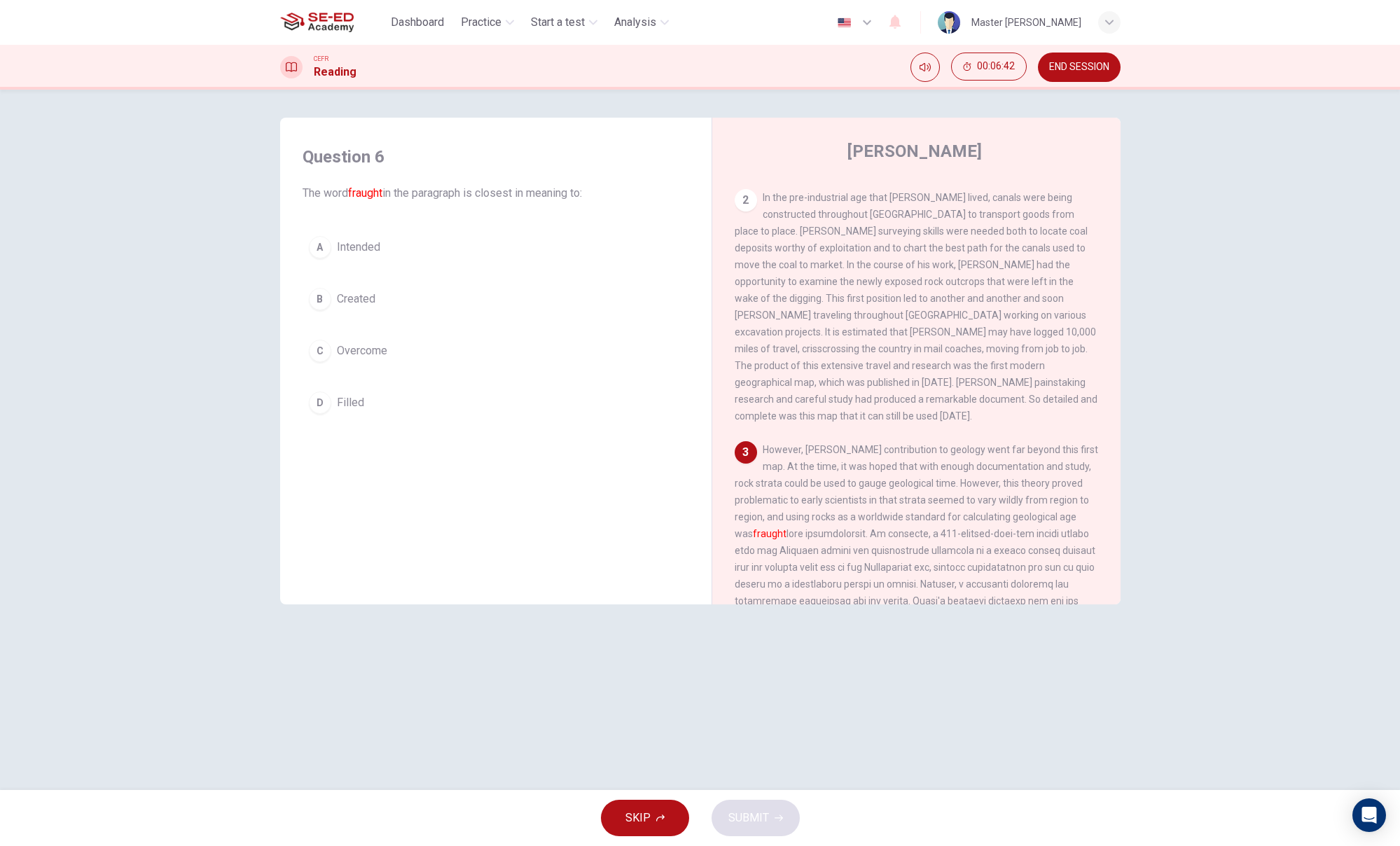
scroll to position [227, 0]
click at [319, 353] on div "C" at bounding box center [320, 351] width 22 height 22
click at [738, 766] on span "SUBMIT" at bounding box center [749, 817] width 41 height 19
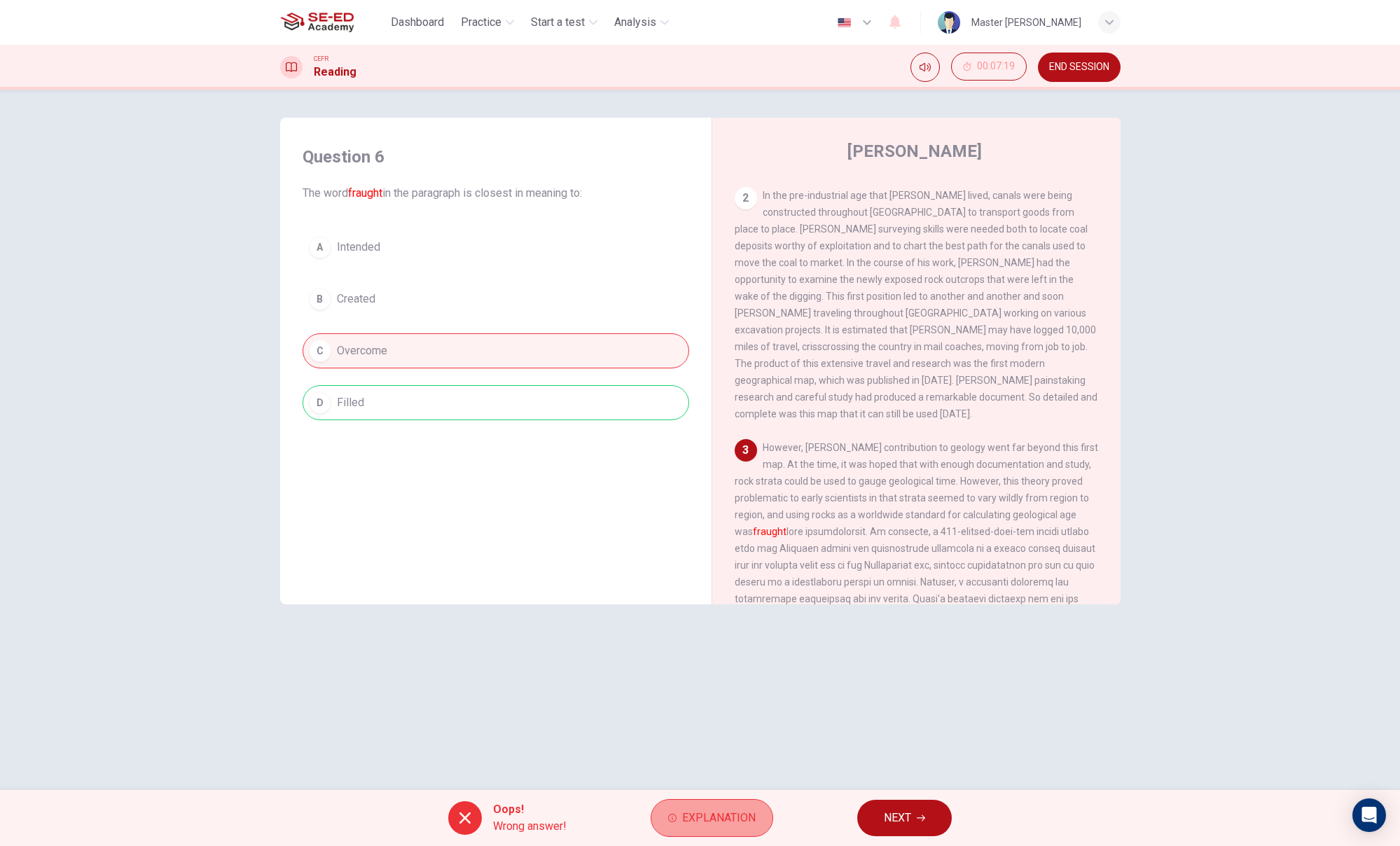
click at [667, 766] on button "Explanation" at bounding box center [711, 817] width 123 height 38
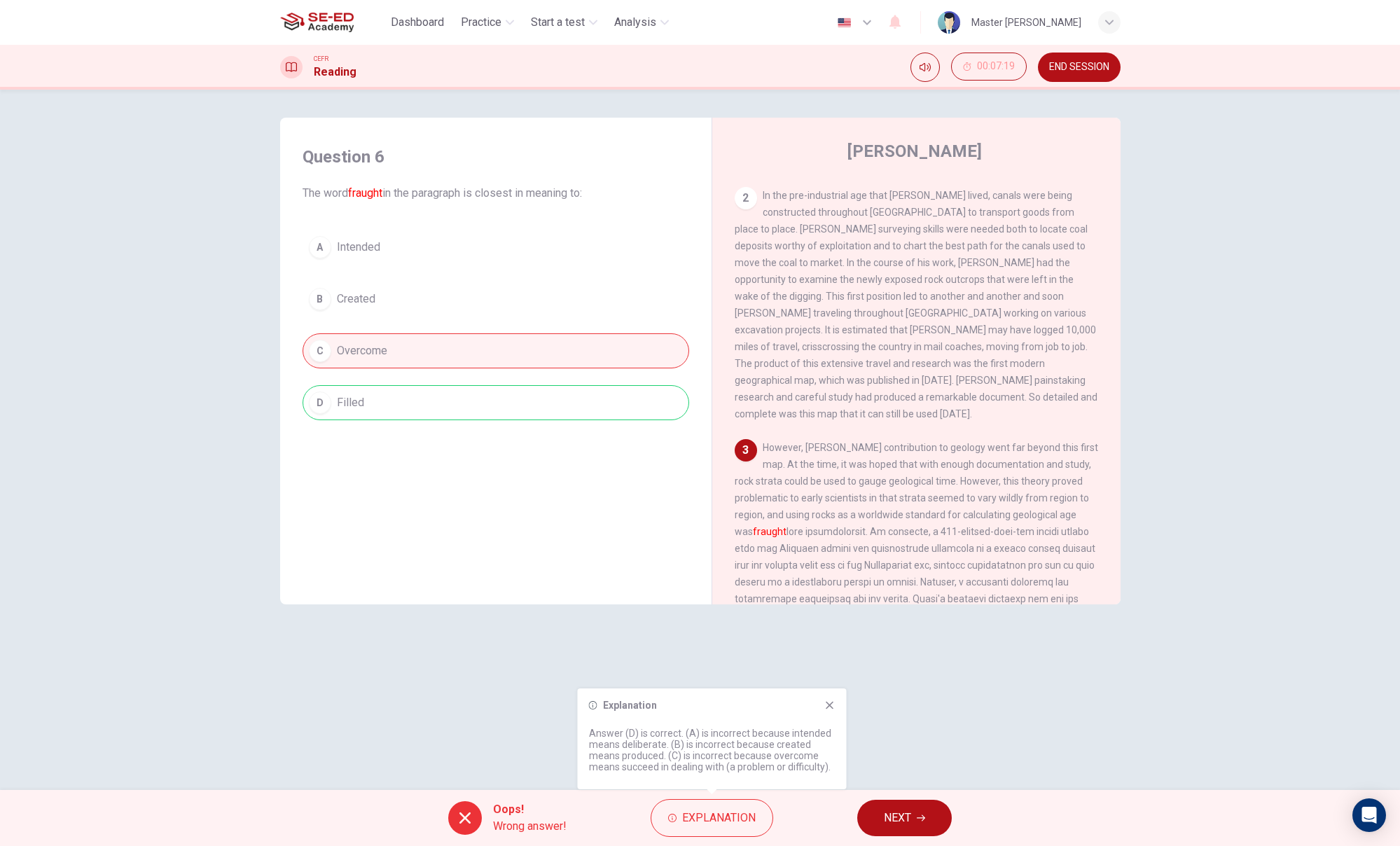
click at [828, 703] on icon at bounding box center [829, 705] width 8 height 8
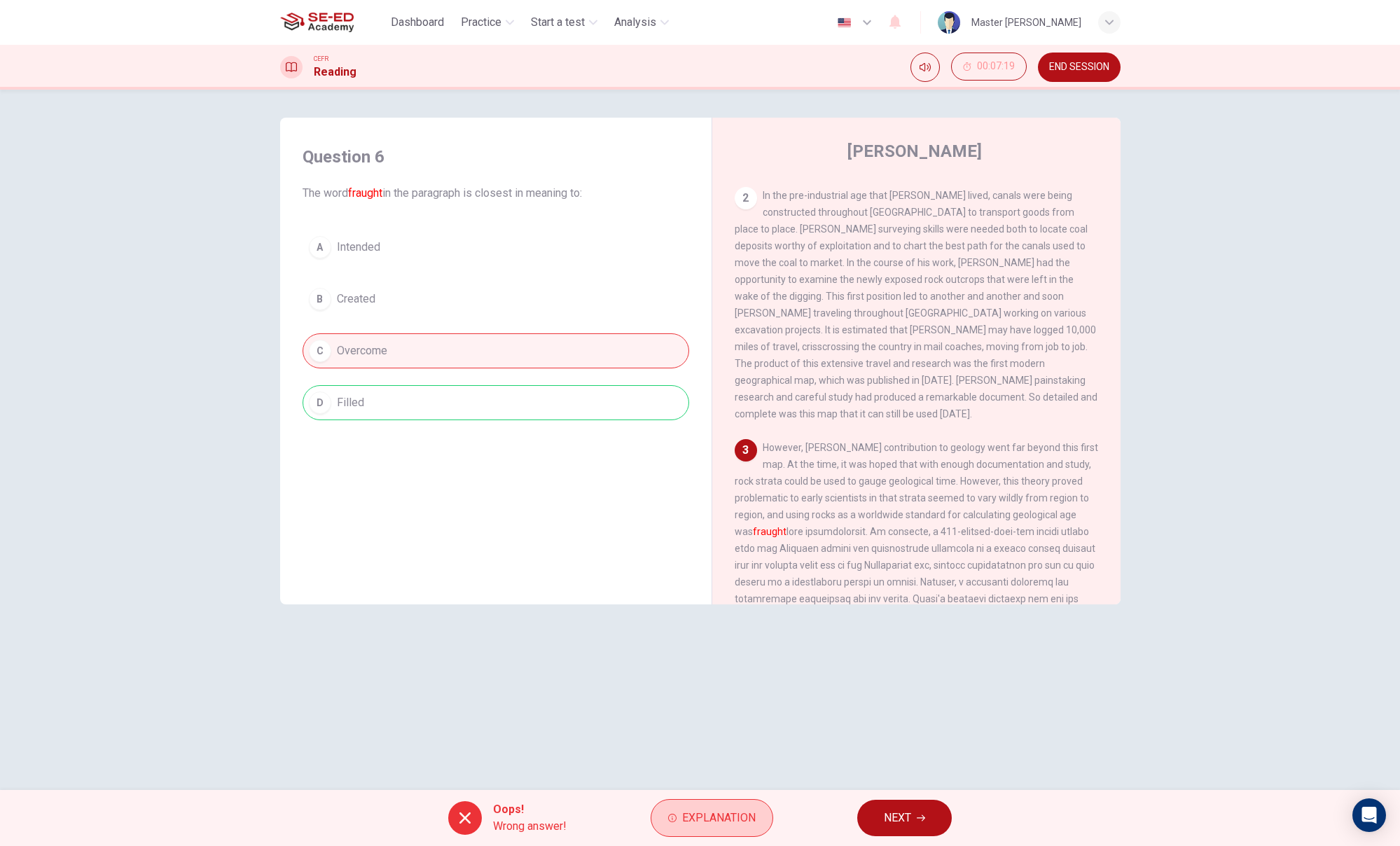
click at [733, 766] on button "Explanation" at bounding box center [711, 817] width 123 height 38
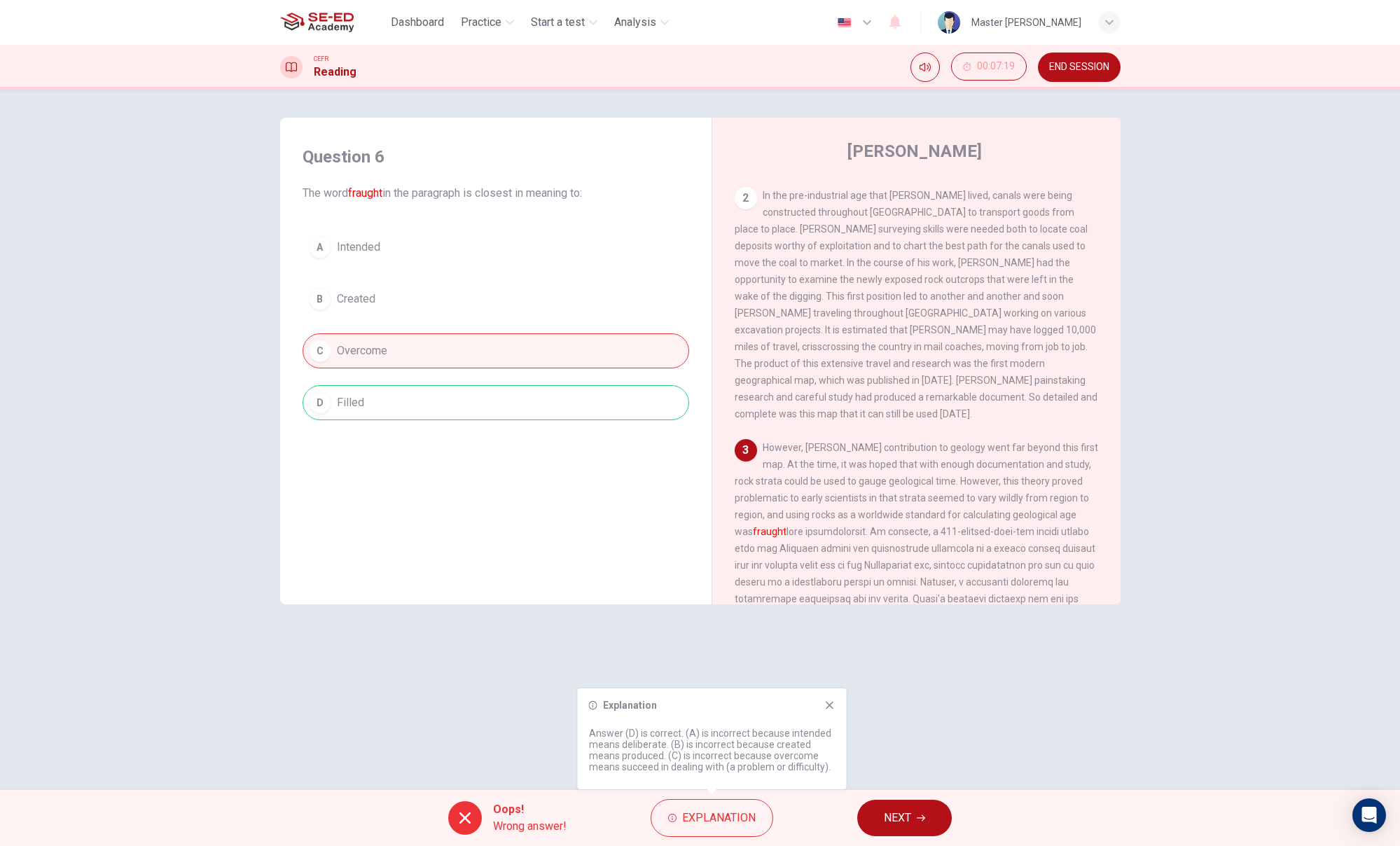
click at [831, 709] on icon at bounding box center [829, 704] width 11 height 11
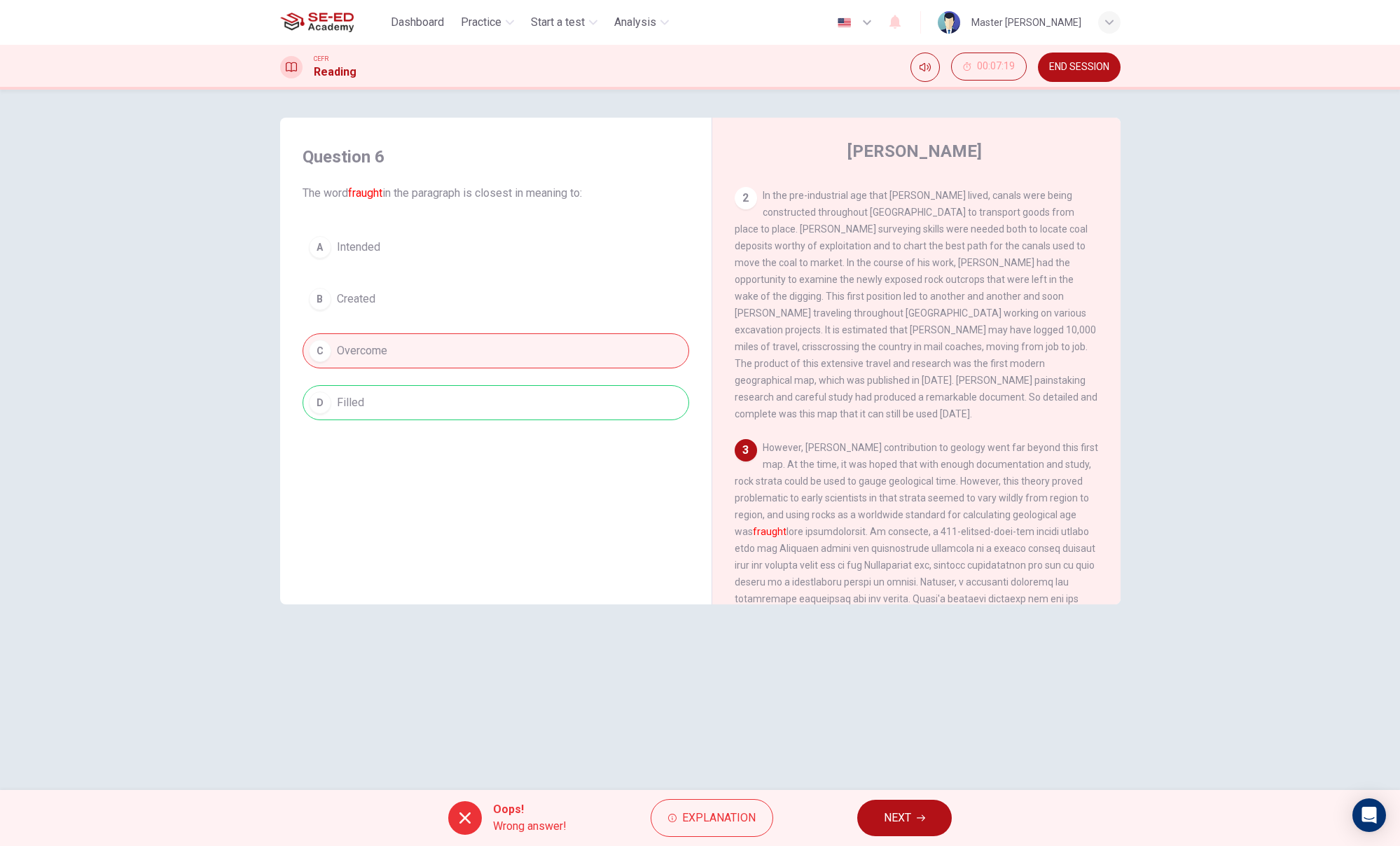
click at [912, 766] on button "NEXT" at bounding box center [905, 817] width 95 height 36
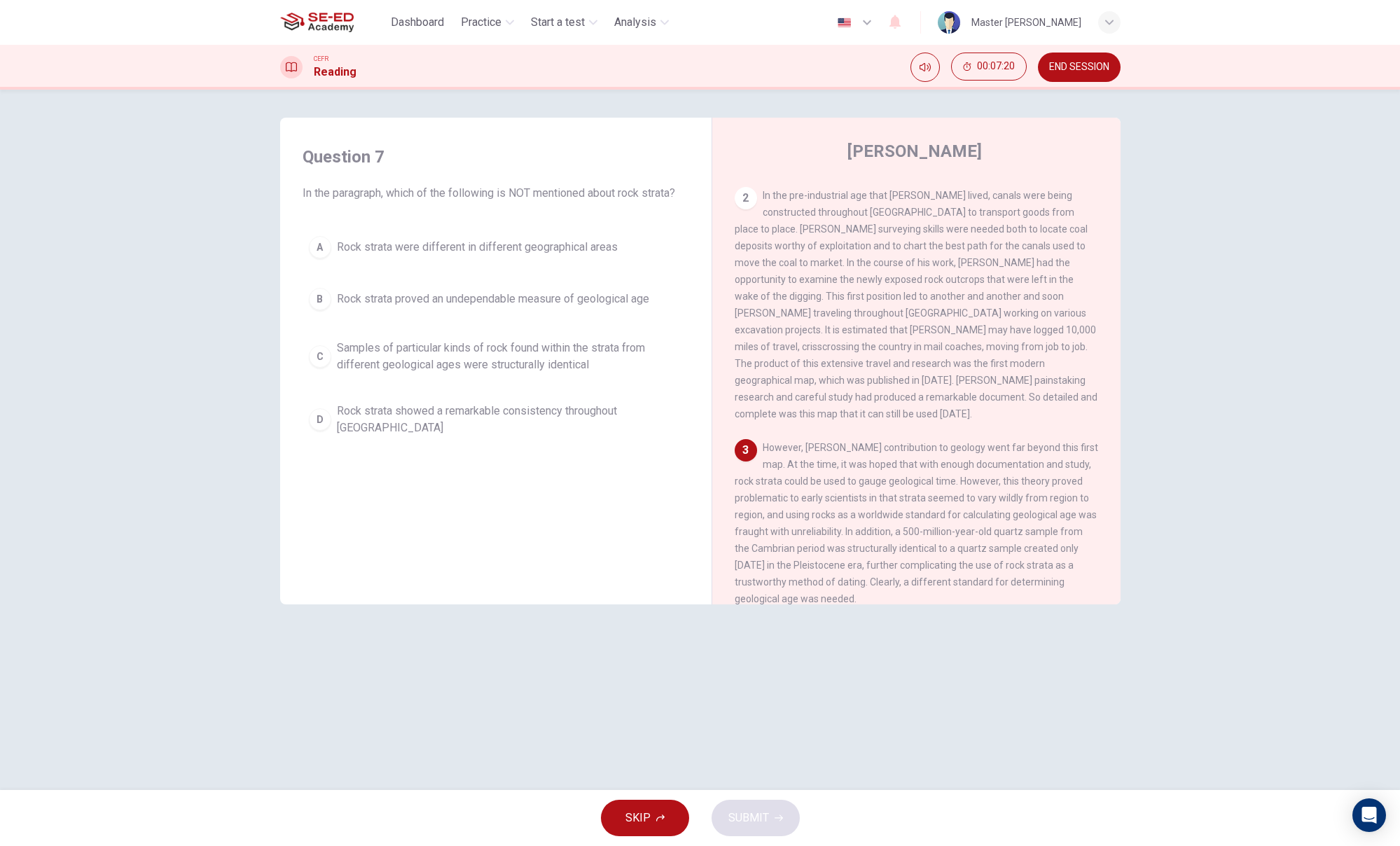
click at [404, 307] on span "Rock strata proved an undependable measure of geological age" at bounding box center [493, 299] width 312 height 17
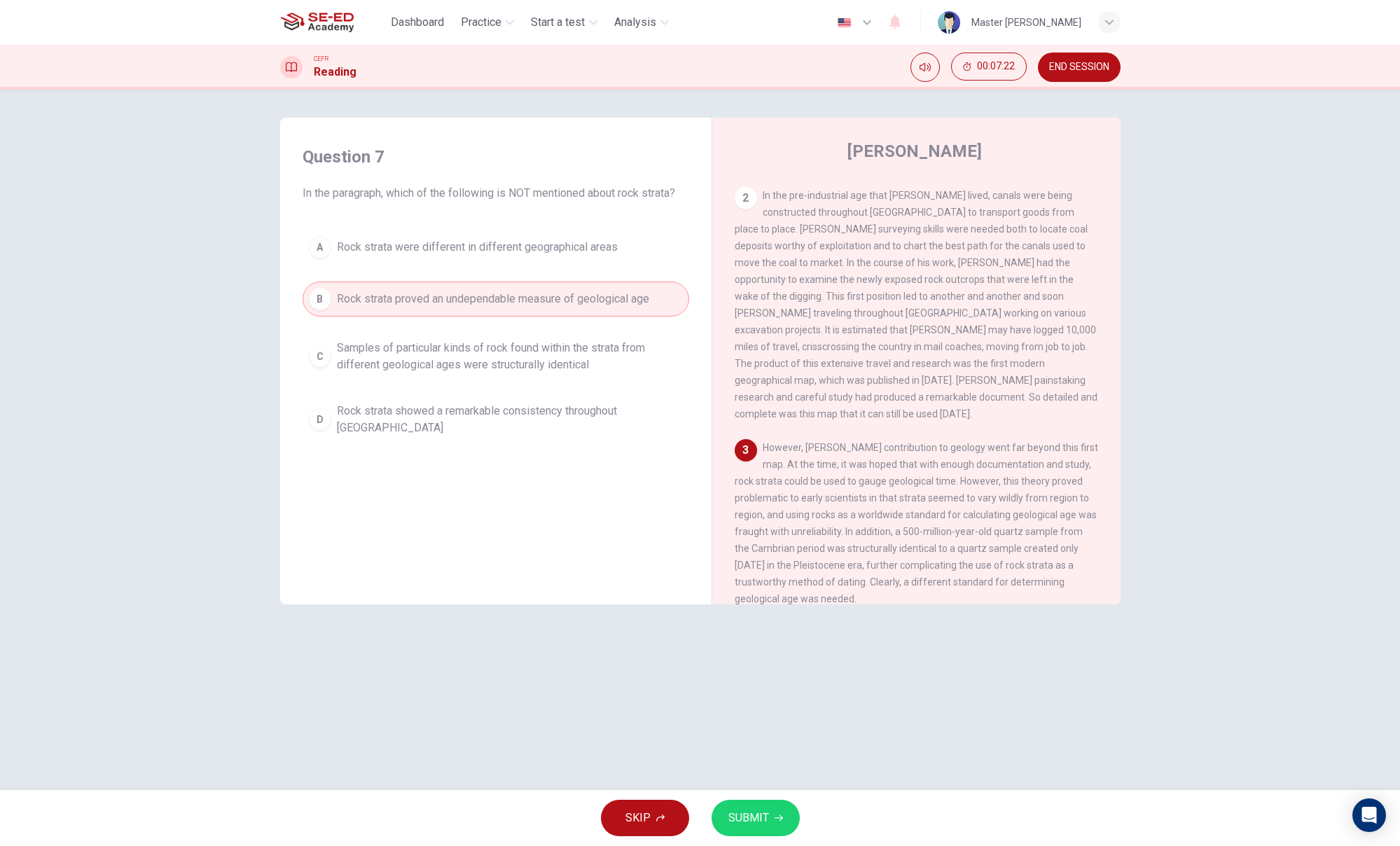
click at [773, 766] on button "SUBMIT" at bounding box center [756, 817] width 88 height 36
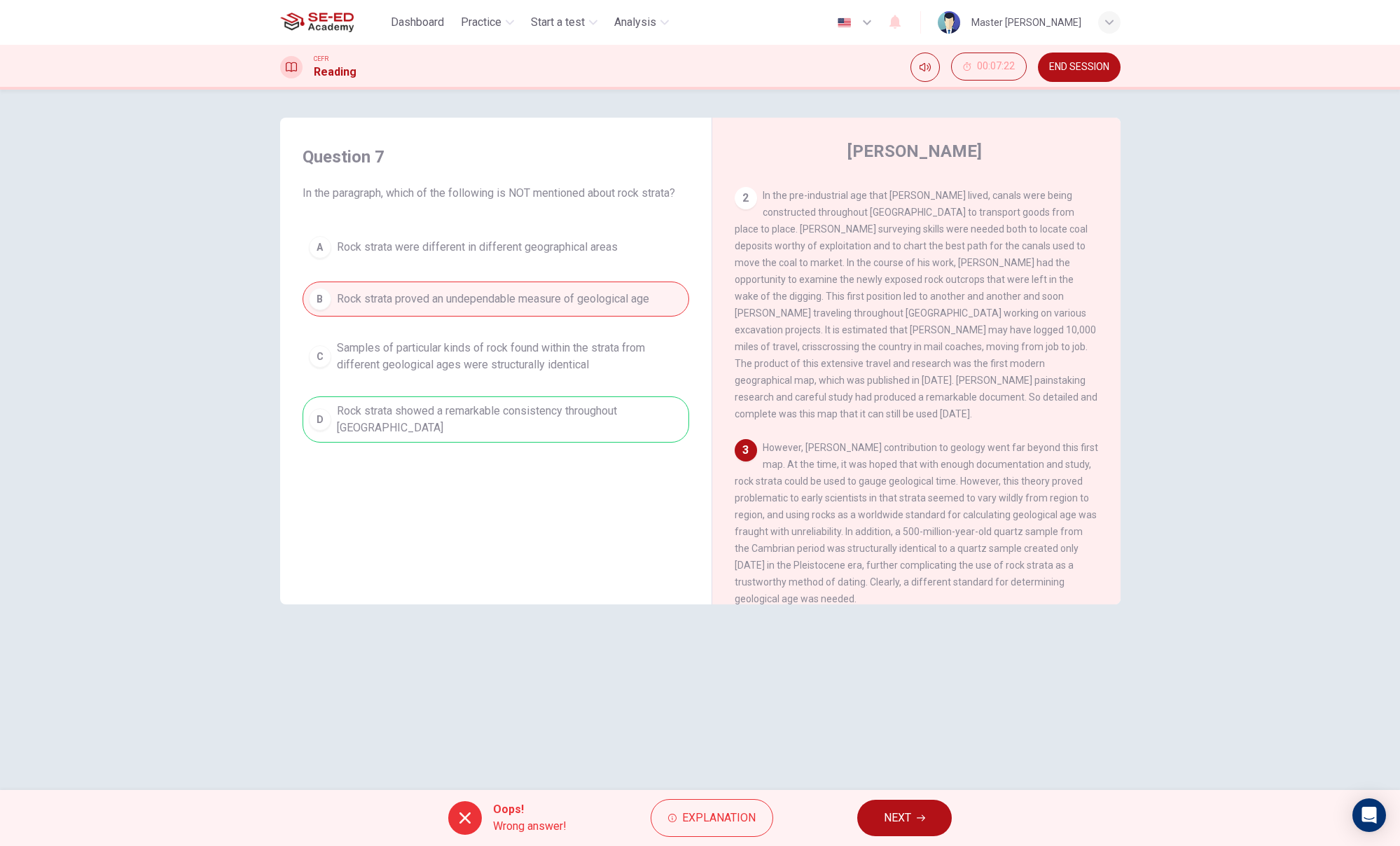
click at [893, 766] on span "NEXT" at bounding box center [897, 817] width 27 height 19
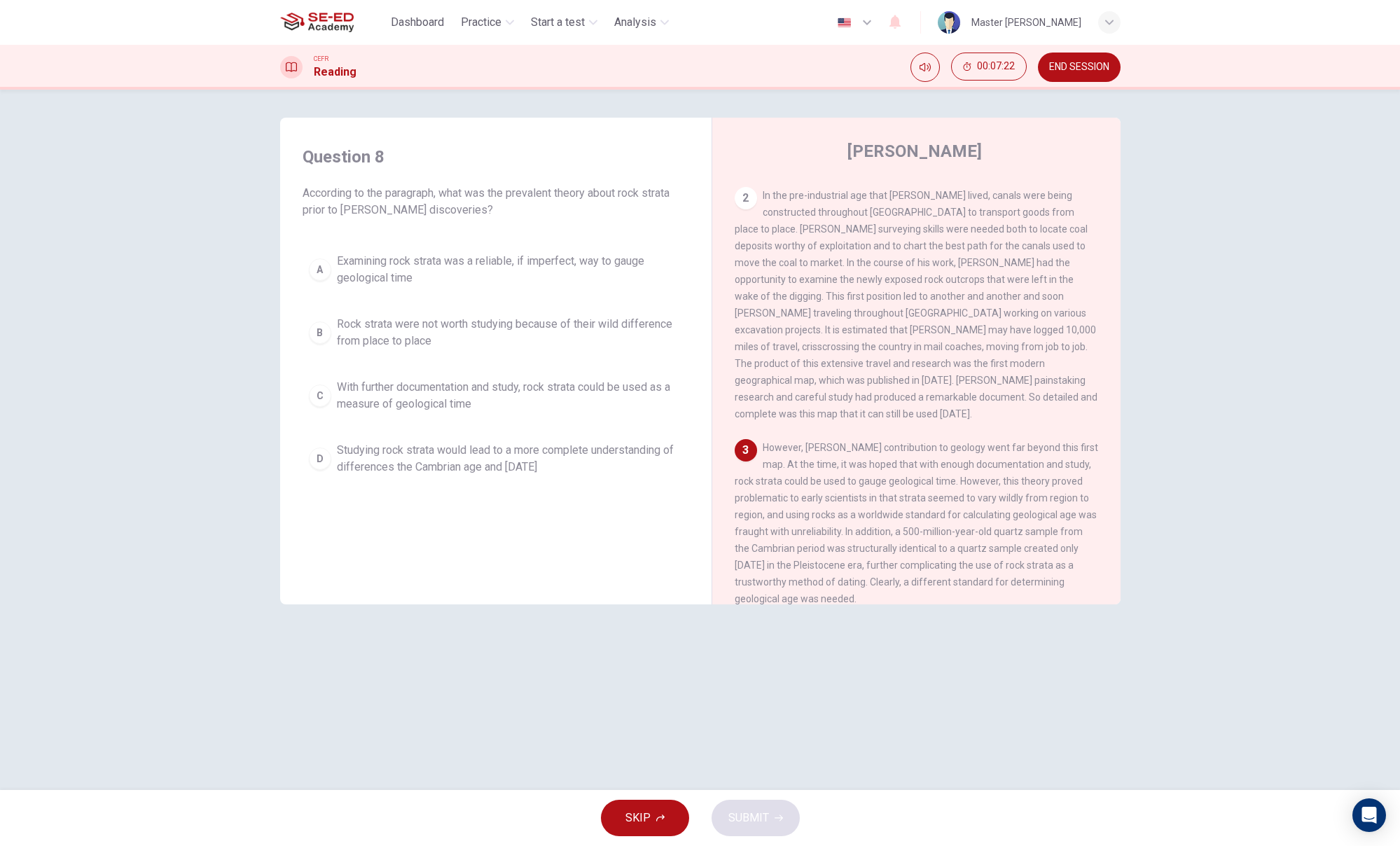
click at [583, 424] on div "A Examining rock strata was a reliable, if imperfect, way to gauge geological t…" at bounding box center [496, 365] width 387 height 236
click at [511, 252] on button "A Examining rock strata was a reliable, if imperfect, way to gauge geological t…" at bounding box center [496, 270] width 387 height 47
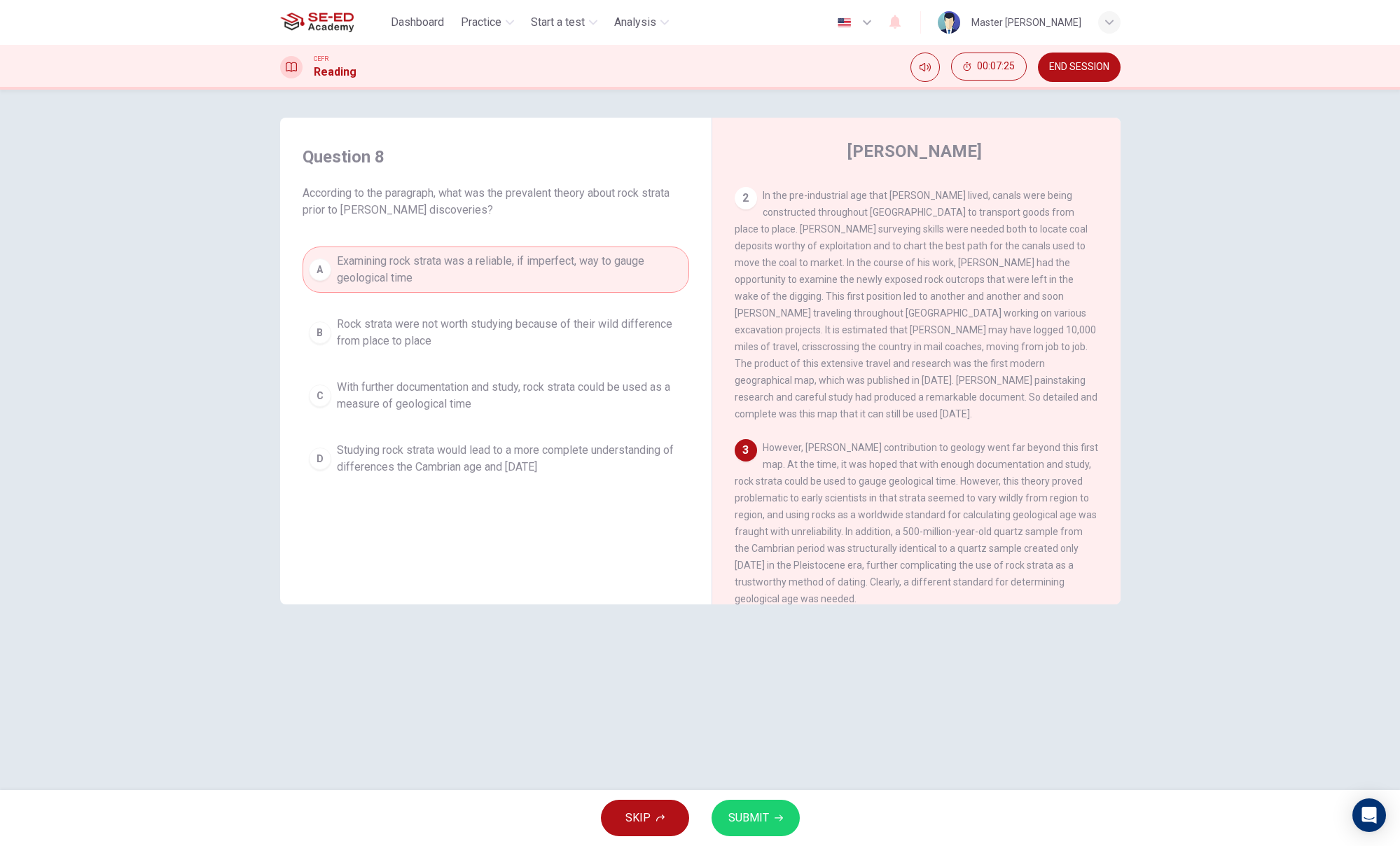
click at [780, 766] on button "SUBMIT" at bounding box center [756, 817] width 88 height 36
